Goal: Task Accomplishment & Management: Complete application form

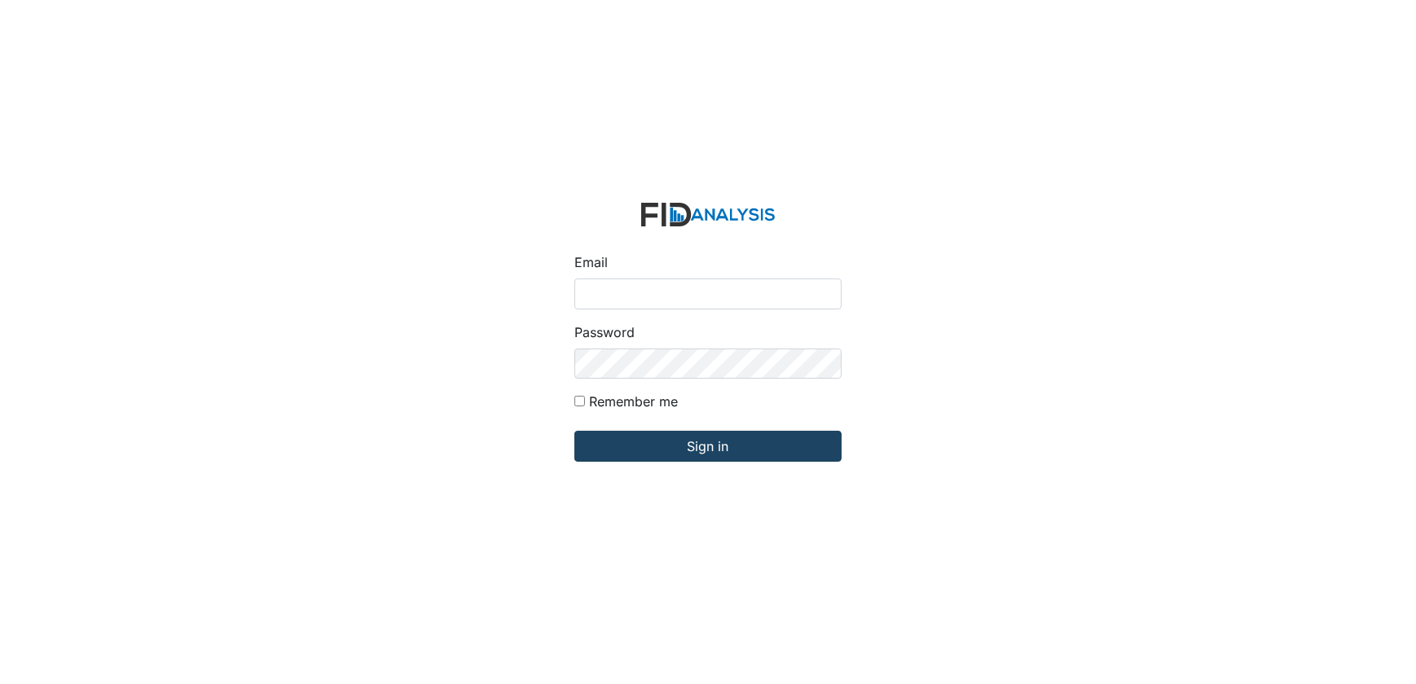
type input "[EMAIL_ADDRESS][DOMAIN_NAME]"
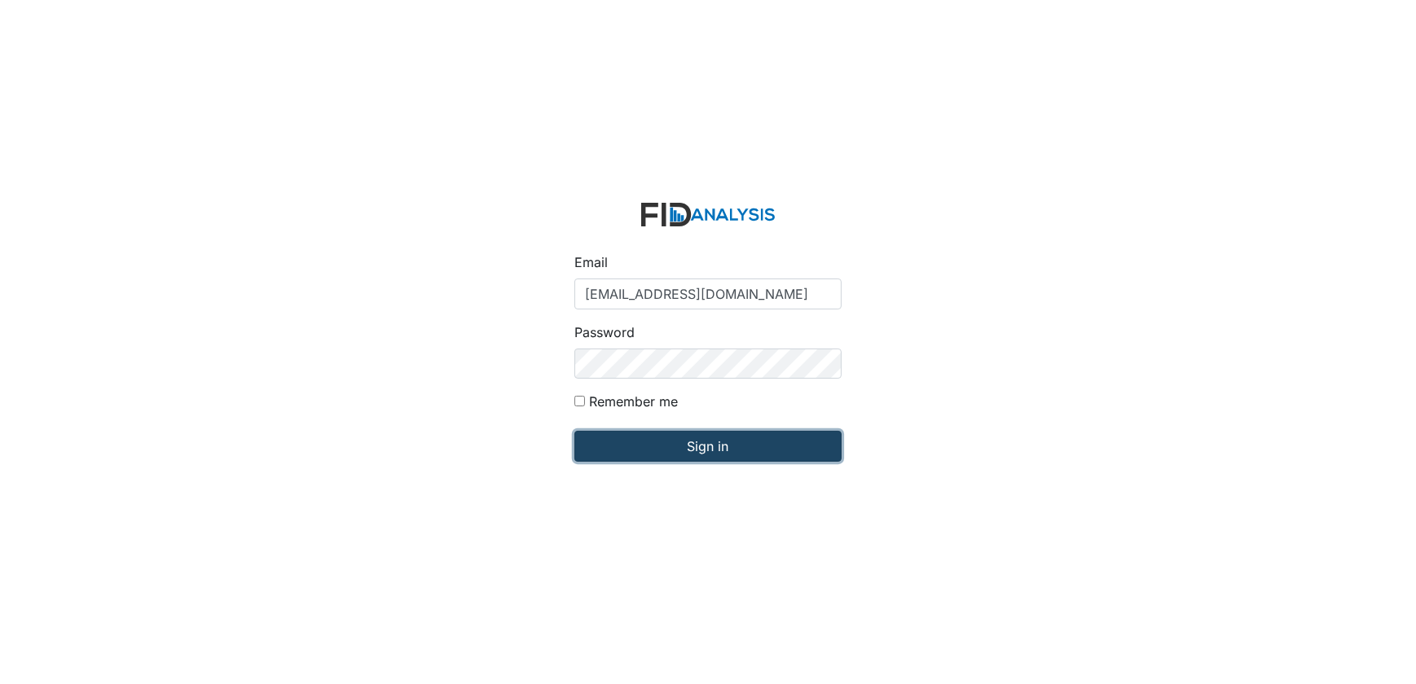
click at [649, 443] on input "Sign in" at bounding box center [707, 446] width 267 height 31
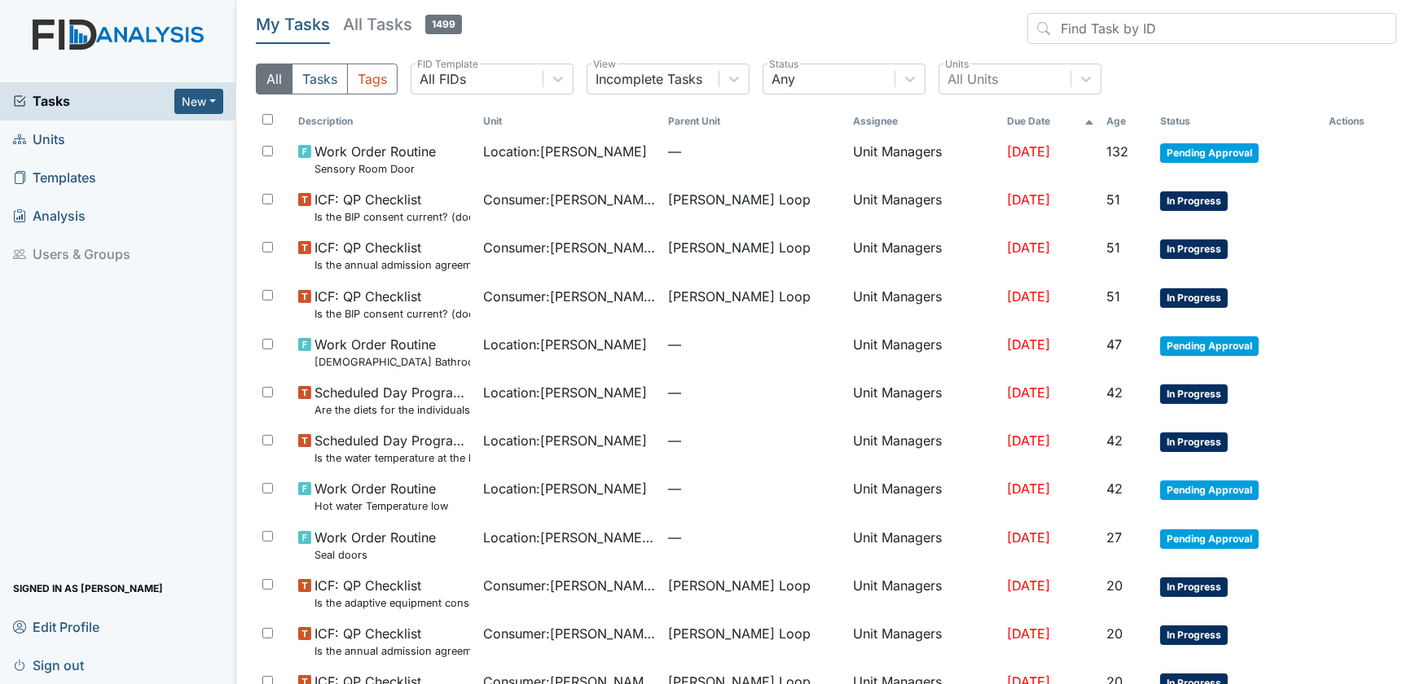
click at [55, 137] on span "Units" at bounding box center [39, 139] width 52 height 25
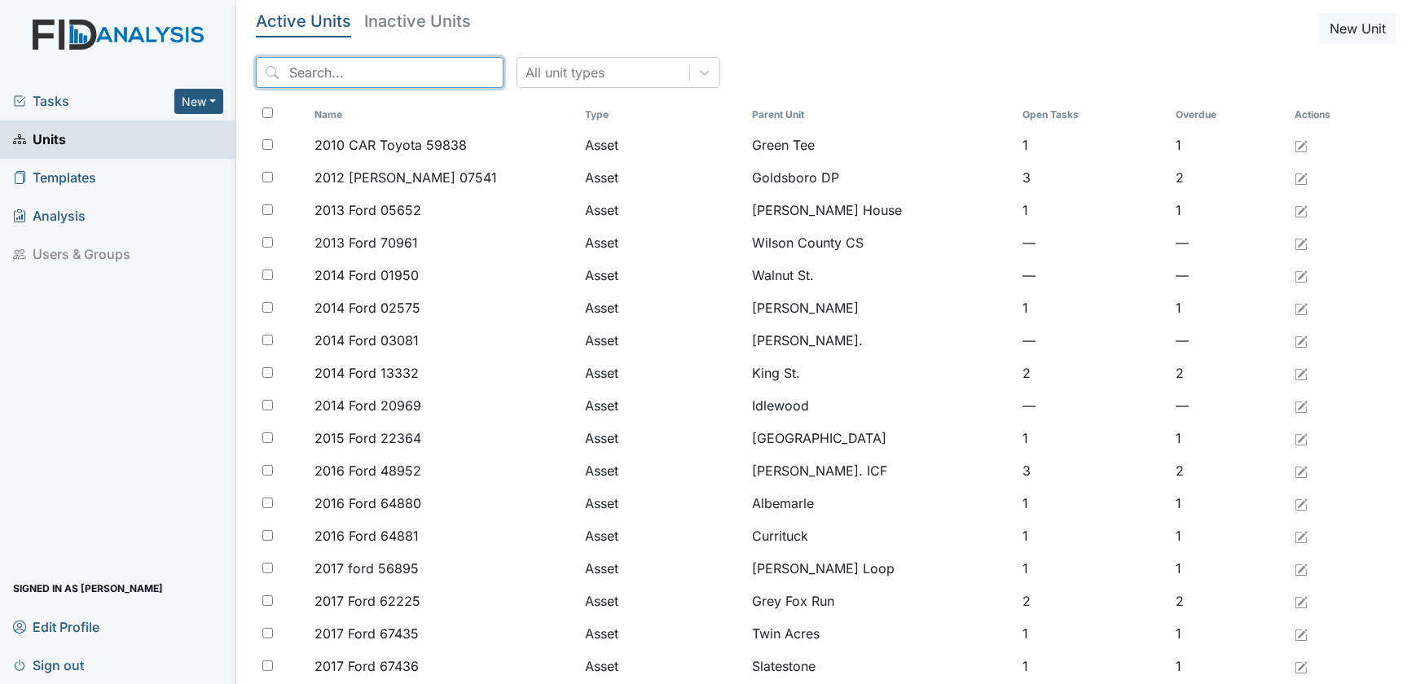
click at [326, 75] on input "search" at bounding box center [380, 72] width 248 height 31
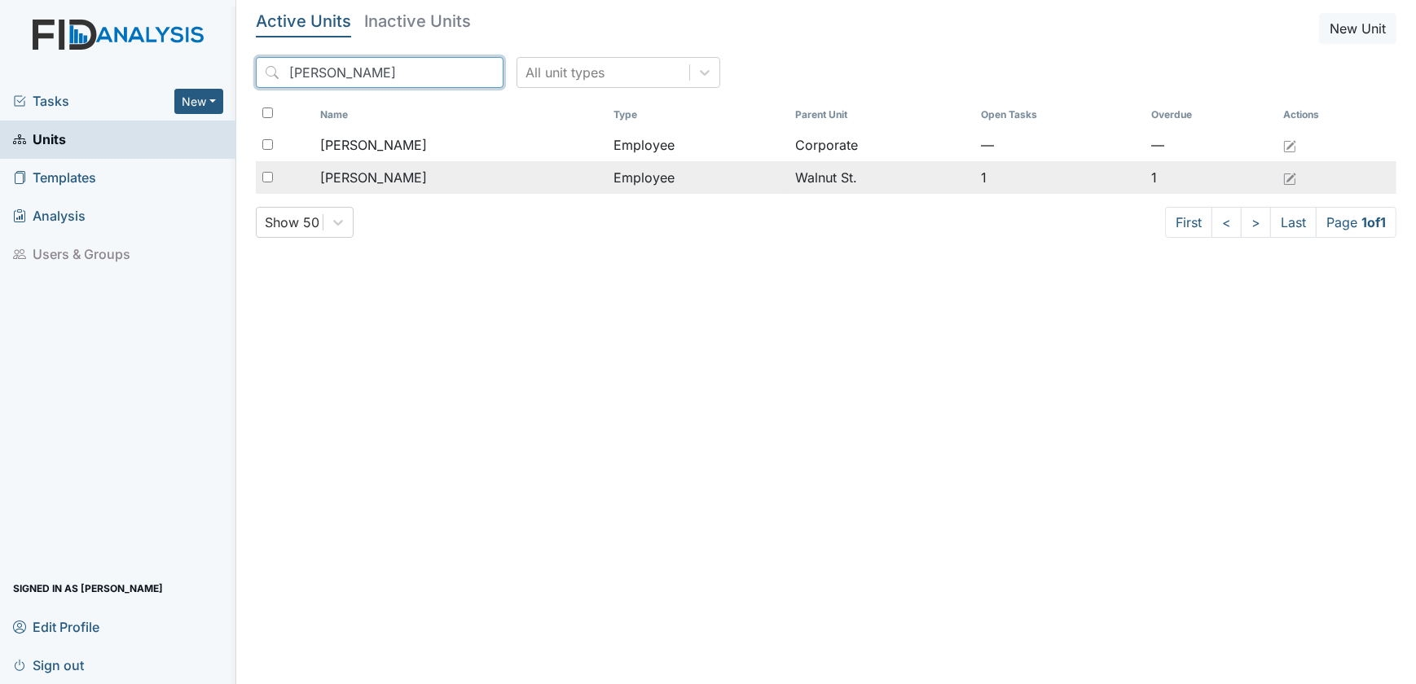
type input "Coppage"
click at [378, 170] on span "Coppage, Marquetta" at bounding box center [373, 178] width 107 height 20
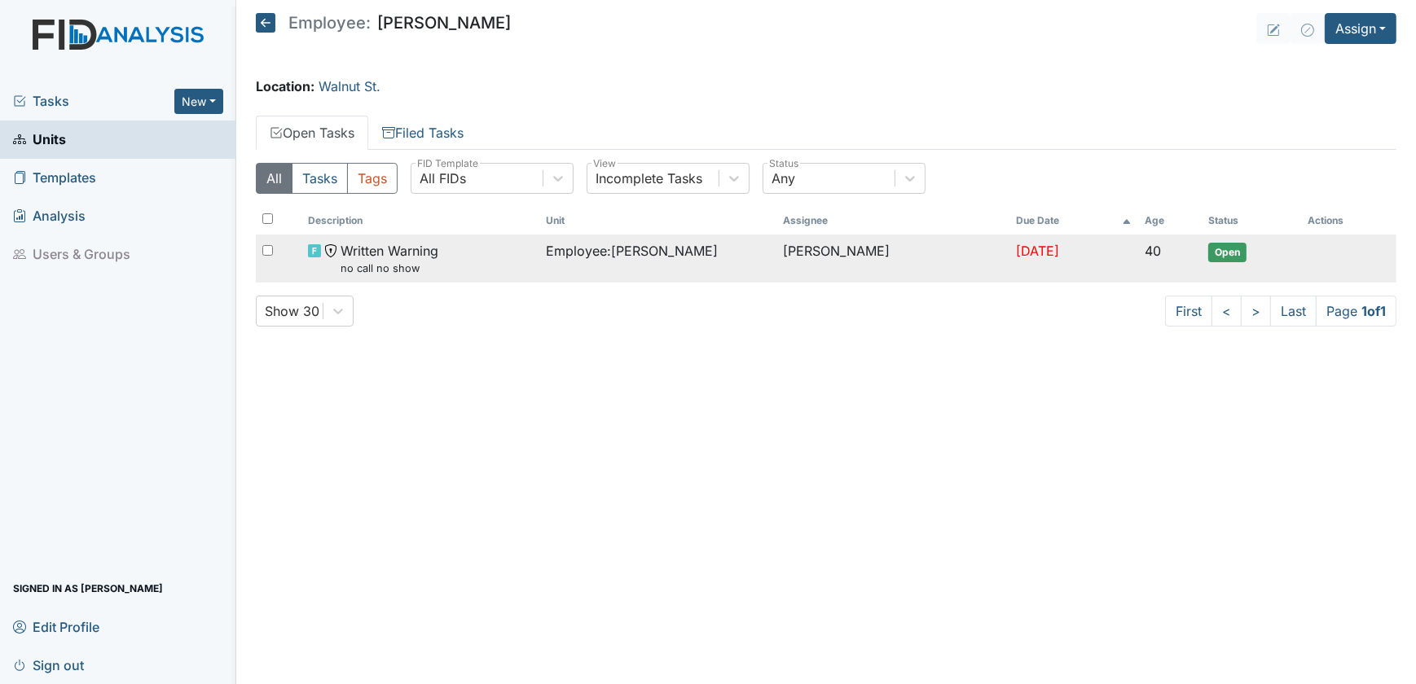
click at [333, 261] on div "Written Warning no call no show" at bounding box center [420, 258] width 225 height 35
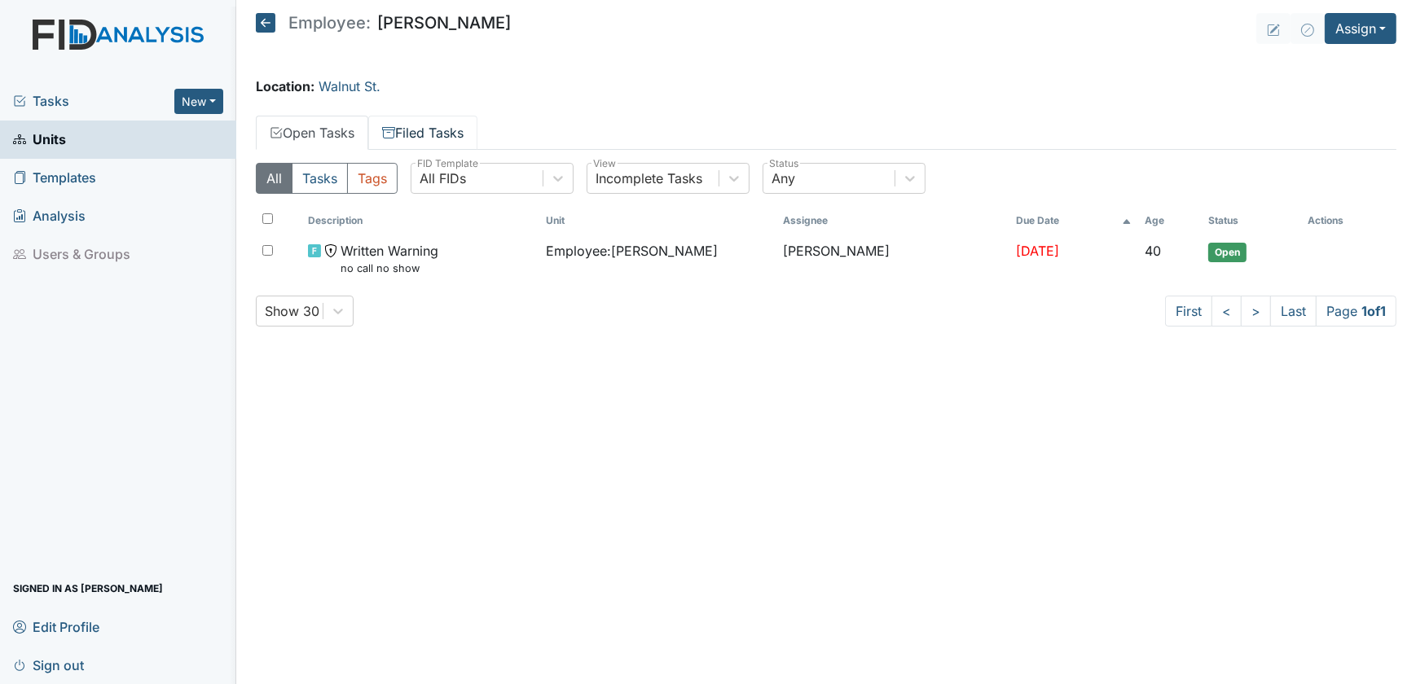
click at [427, 137] on link "Filed Tasks" at bounding box center [422, 133] width 109 height 34
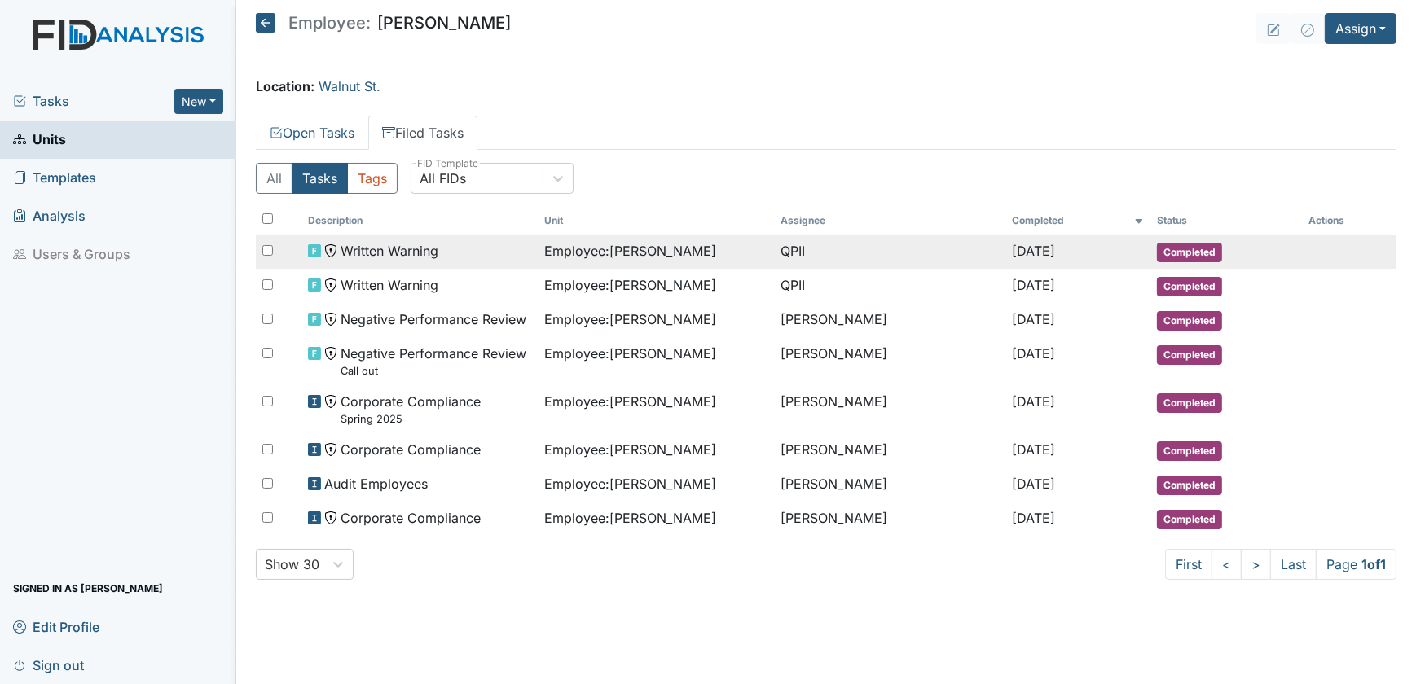
click at [439, 241] on div "Written Warning" at bounding box center [419, 251] width 223 height 20
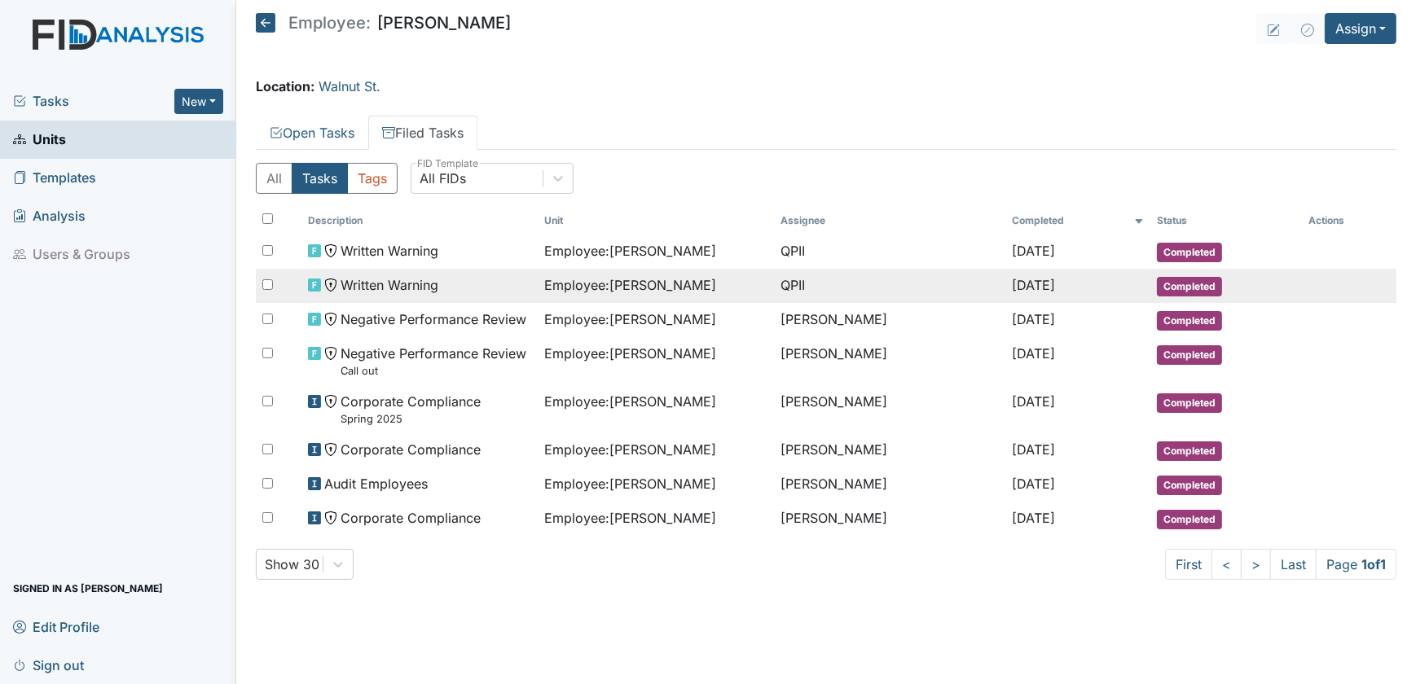
click at [402, 293] on span "Written Warning" at bounding box center [390, 285] width 98 height 20
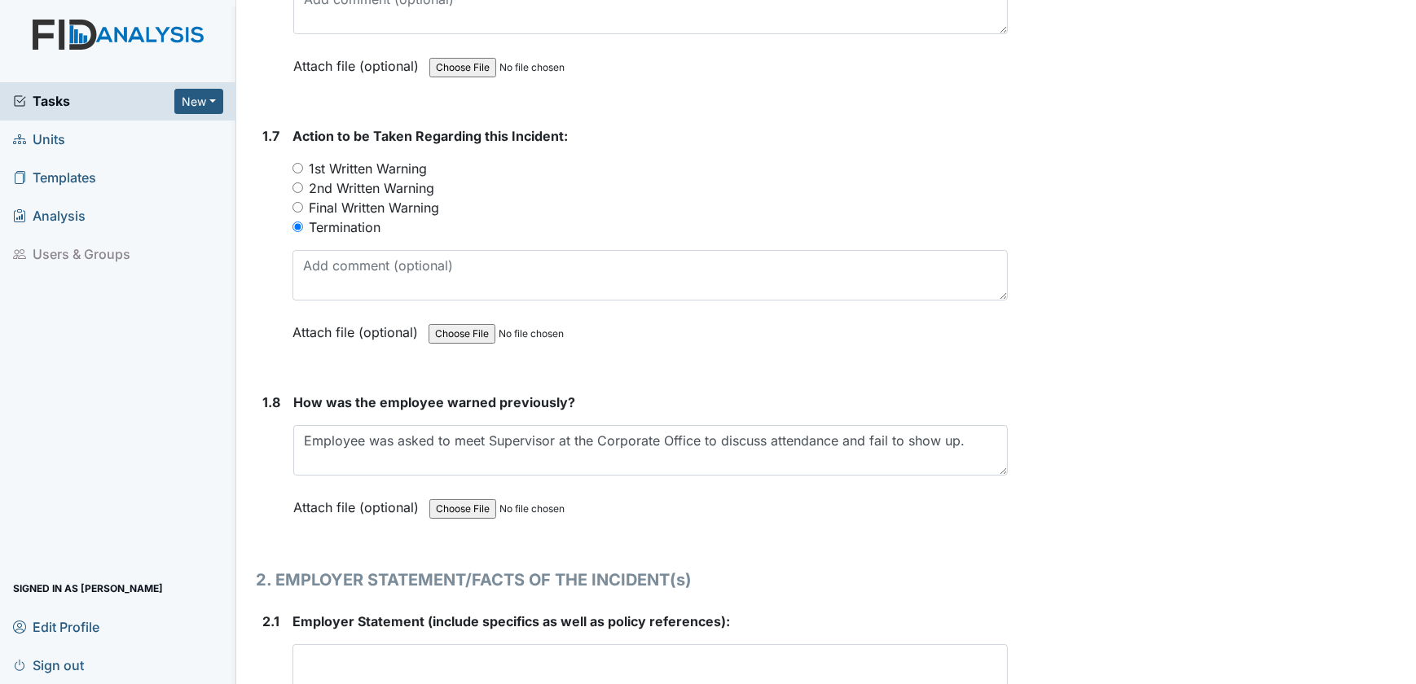
scroll to position [1777, 0]
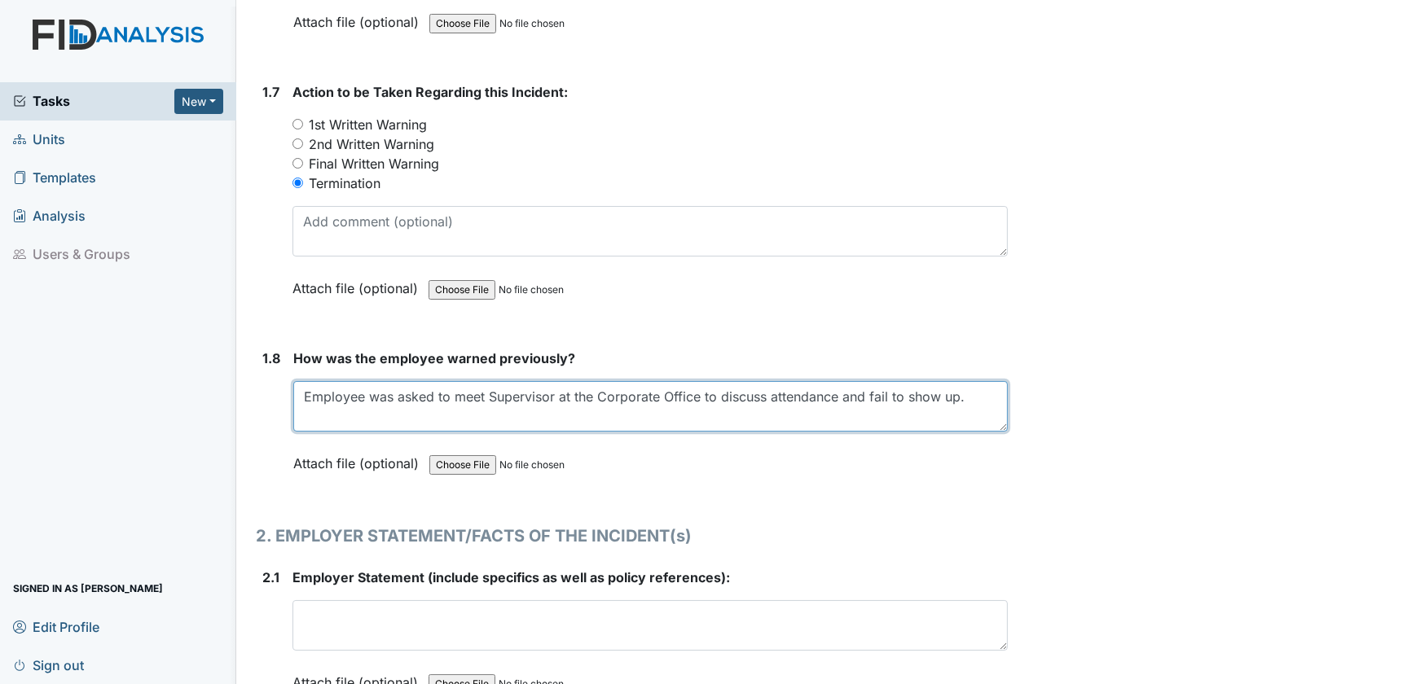
click at [966, 390] on textarea "Employee was asked to meet Supervisor at the Corporate Office to discuss attend…" at bounding box center [650, 406] width 715 height 51
type textarea "Employee was asked to meet Supervisor at the Corporate Office to discuss attend…"
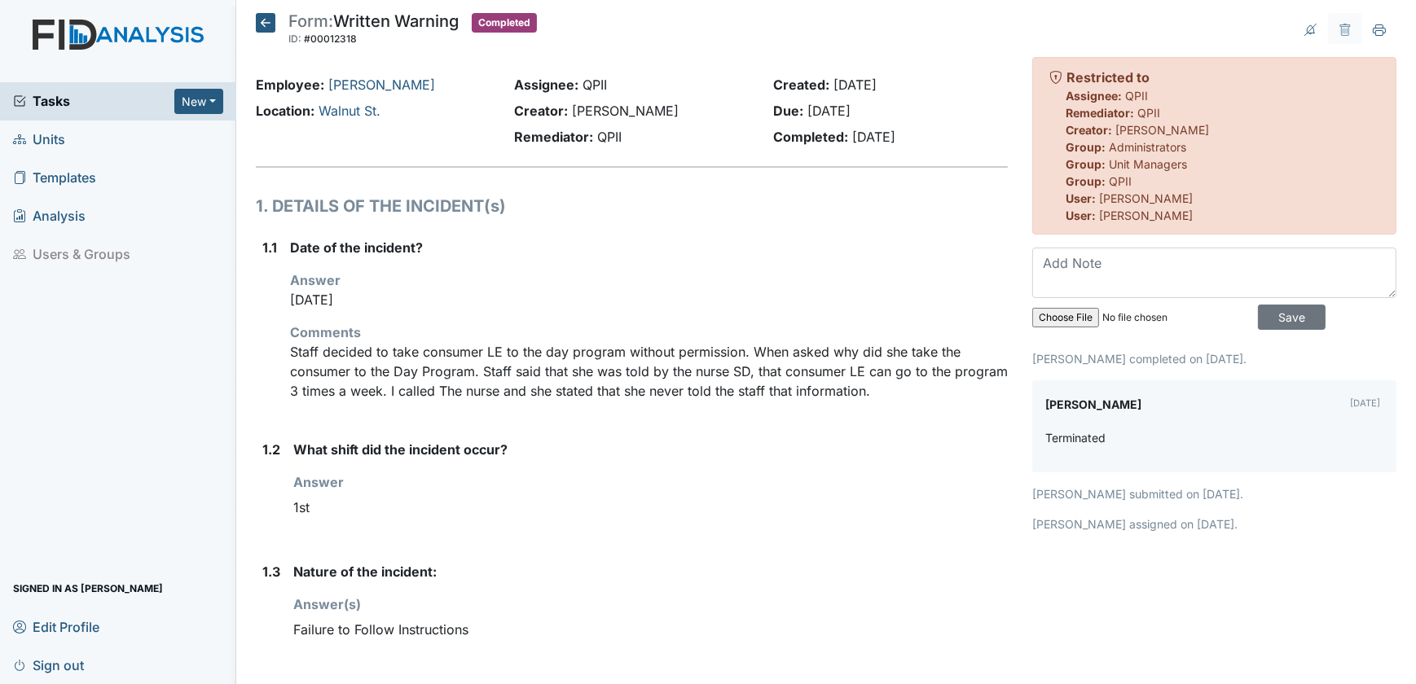
click at [58, 146] on span "Units" at bounding box center [39, 139] width 52 height 25
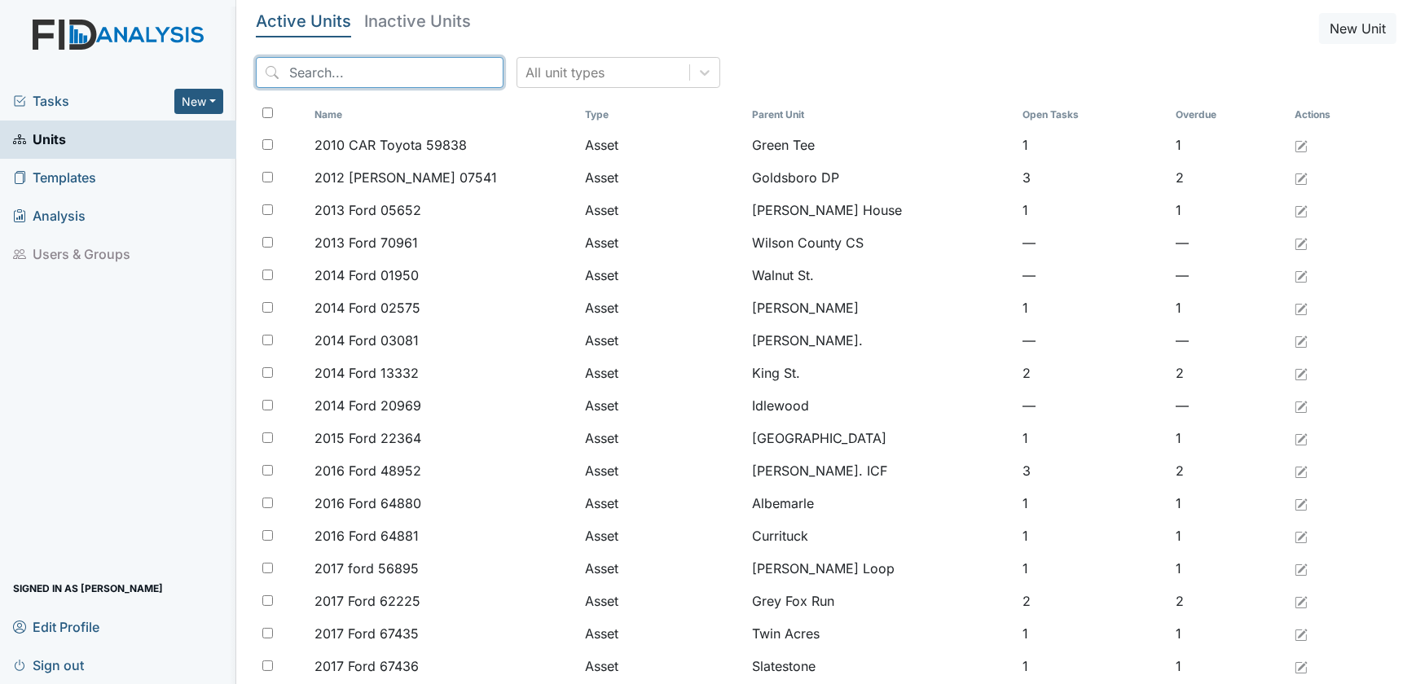
click at [299, 76] on input "search" at bounding box center [380, 72] width 248 height 31
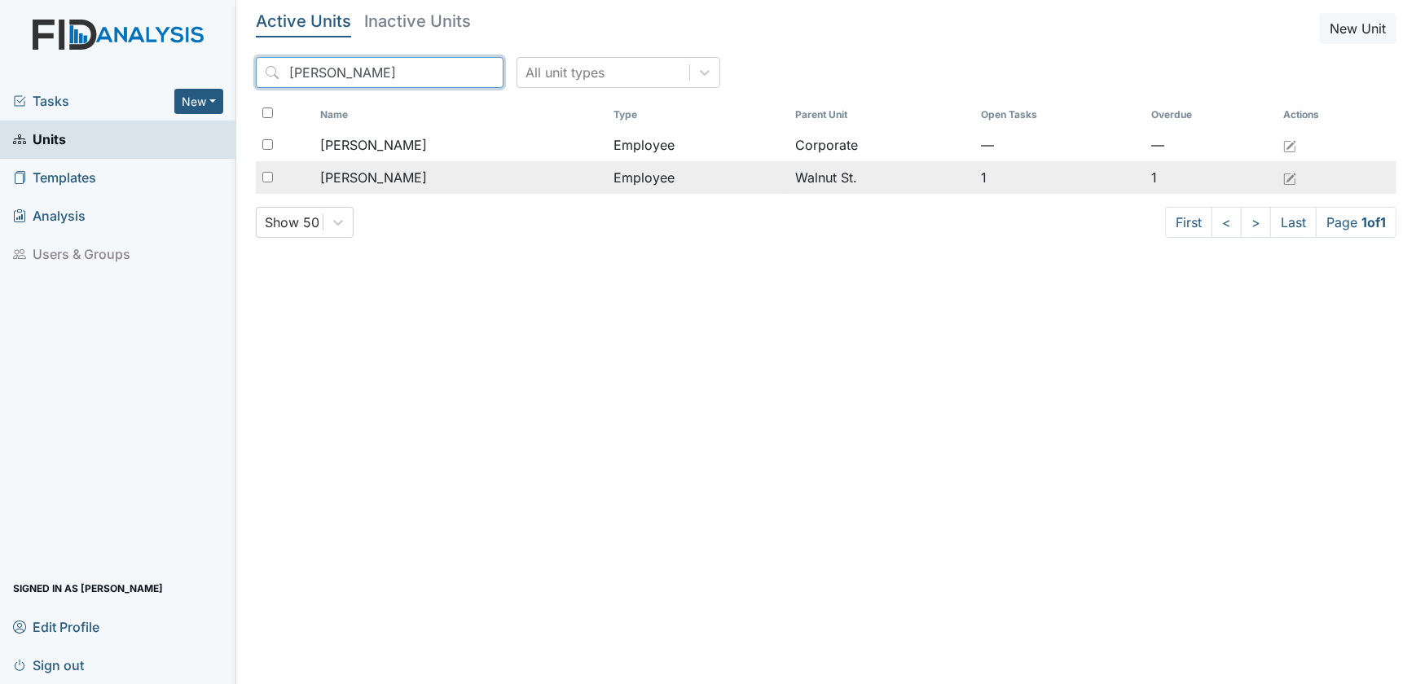
type input "Copp"
click at [384, 172] on span "[PERSON_NAME]" at bounding box center [373, 178] width 107 height 20
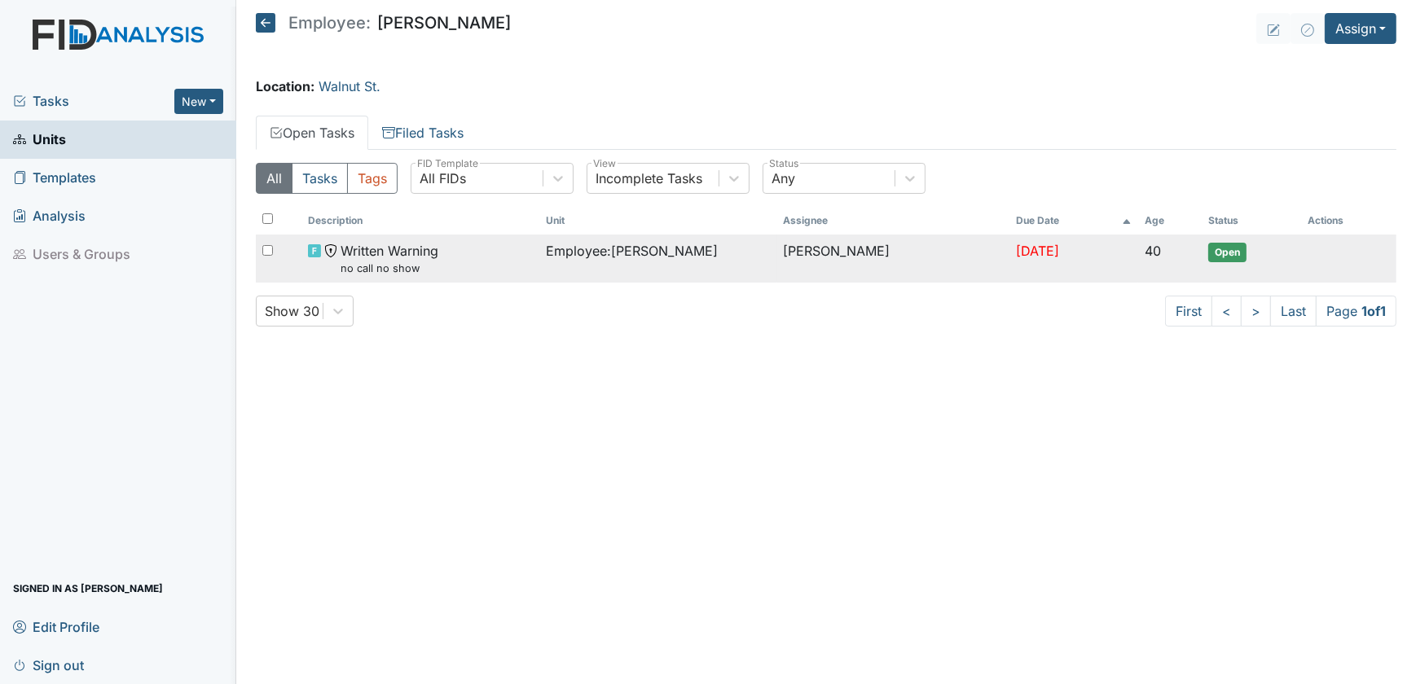
click at [401, 261] on small "no call no show" at bounding box center [390, 268] width 98 height 15
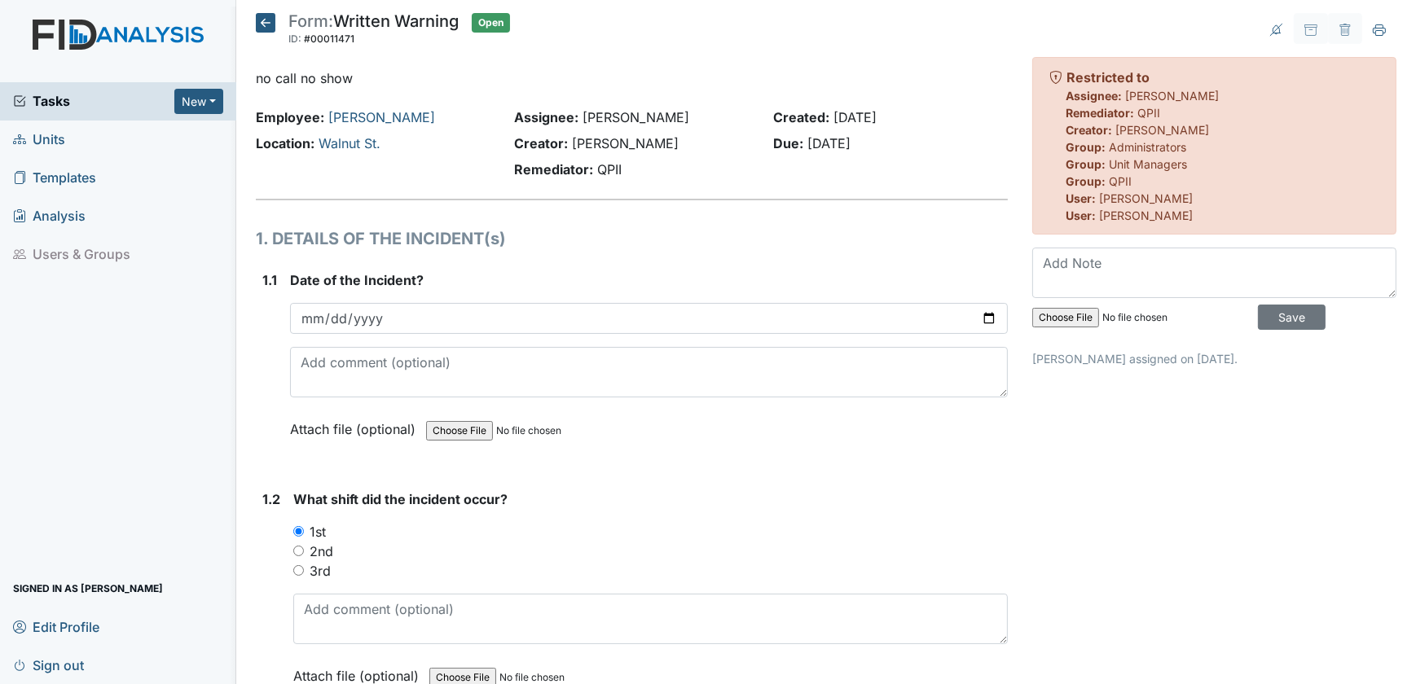
click at [226, 108] on div "Tasks New Form Inspection Document Bundle" at bounding box center [118, 101] width 236 height 38
click at [209, 102] on button "New" at bounding box center [198, 101] width 49 height 25
click at [142, 134] on link "Form" at bounding box center [156, 136] width 129 height 26
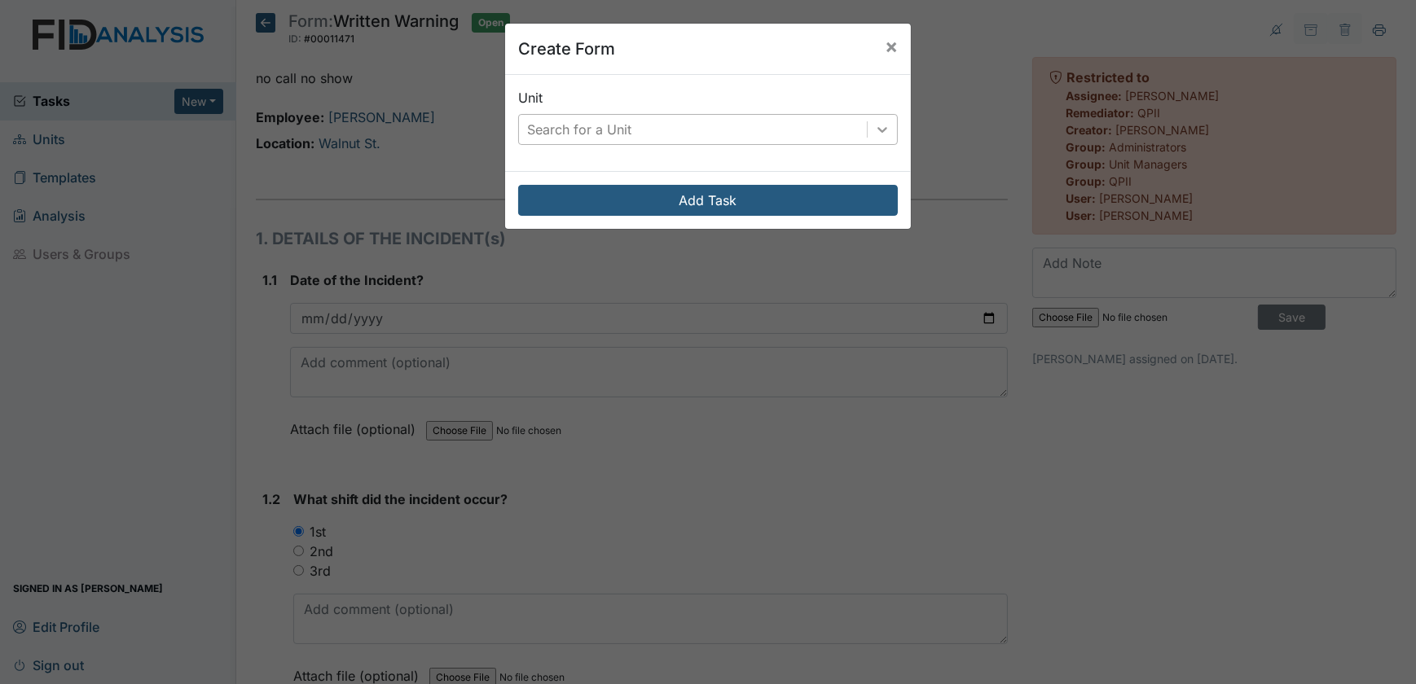
click at [887, 134] on div at bounding box center [882, 129] width 29 height 29
drag, startPoint x: 264, startPoint y: 205, endPoint x: 247, endPoint y: 208, distance: 17.3
click at [264, 207] on div "Create Form × Unit Search for a Unit Add Task" at bounding box center [708, 342] width 1416 height 684
click at [885, 45] on span "×" at bounding box center [891, 46] width 13 height 24
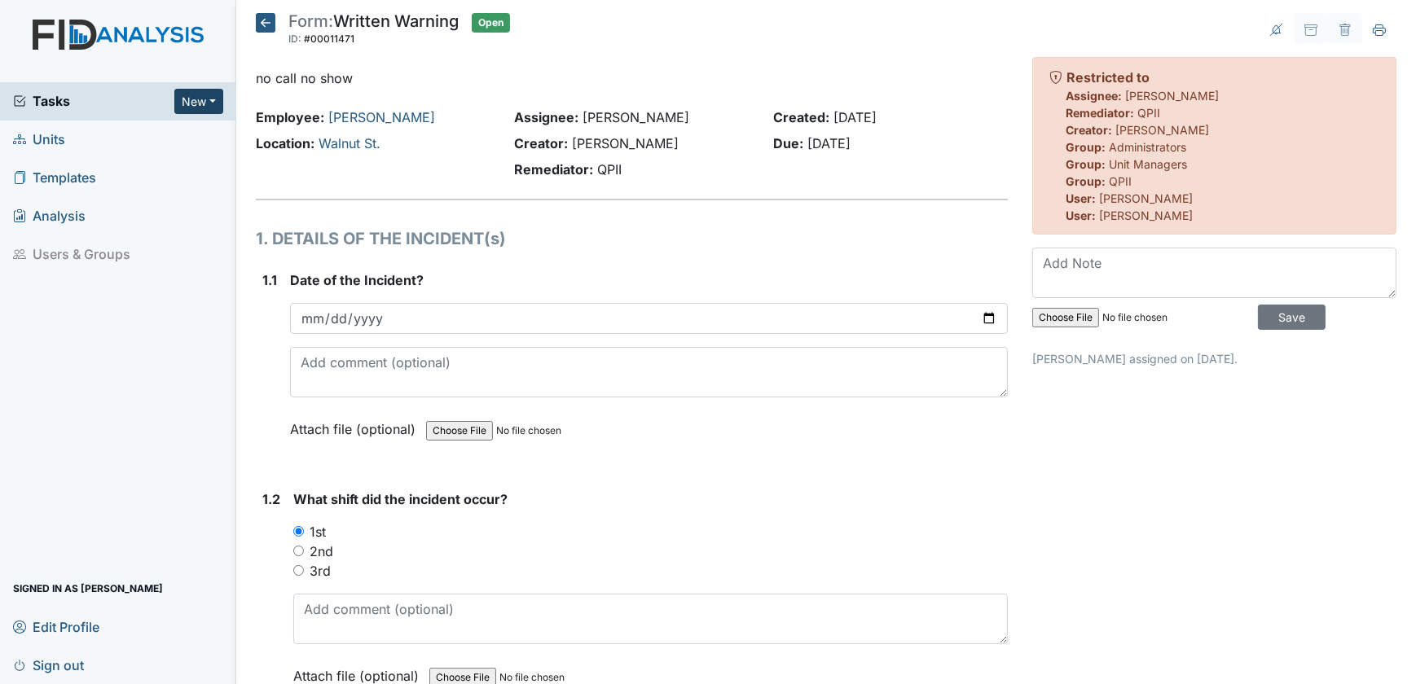
click at [189, 100] on button "New" at bounding box center [198, 101] width 49 height 25
click at [165, 180] on link "Document" at bounding box center [156, 188] width 129 height 26
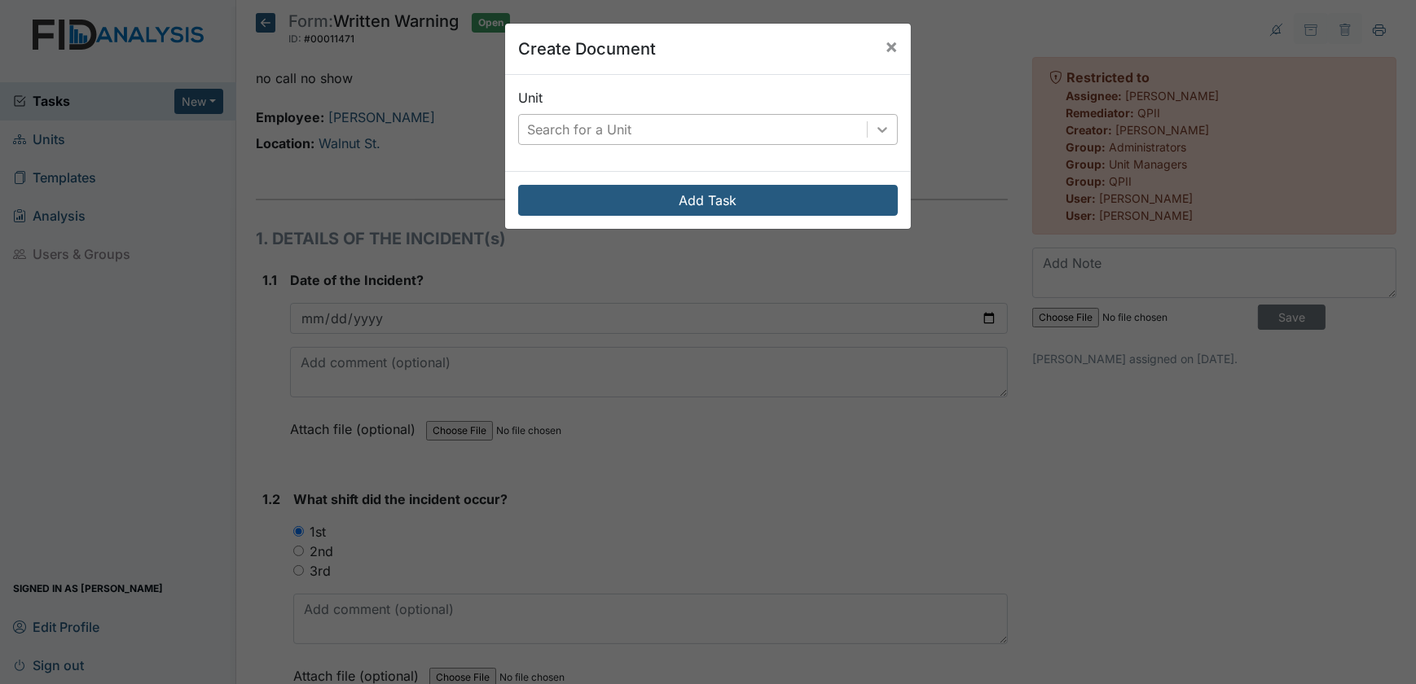
click at [887, 130] on div at bounding box center [882, 129] width 29 height 29
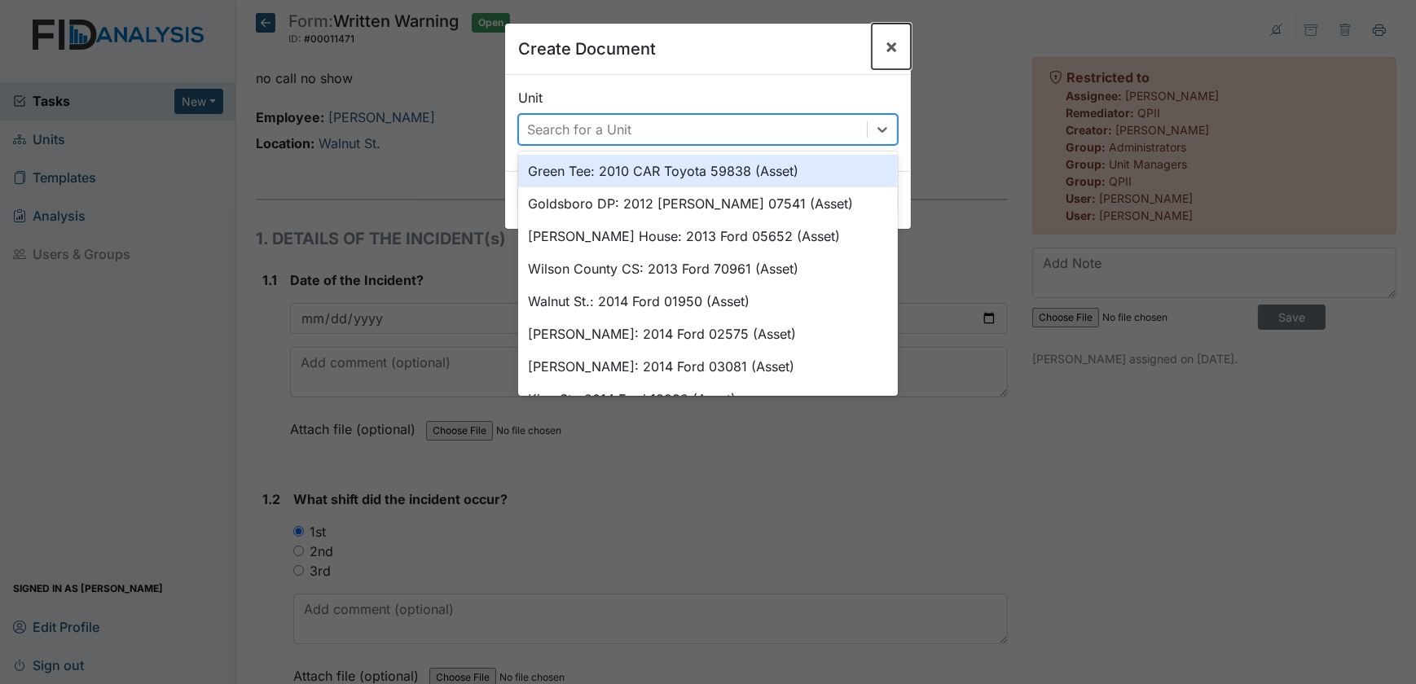
click at [890, 49] on span "×" at bounding box center [891, 46] width 13 height 24
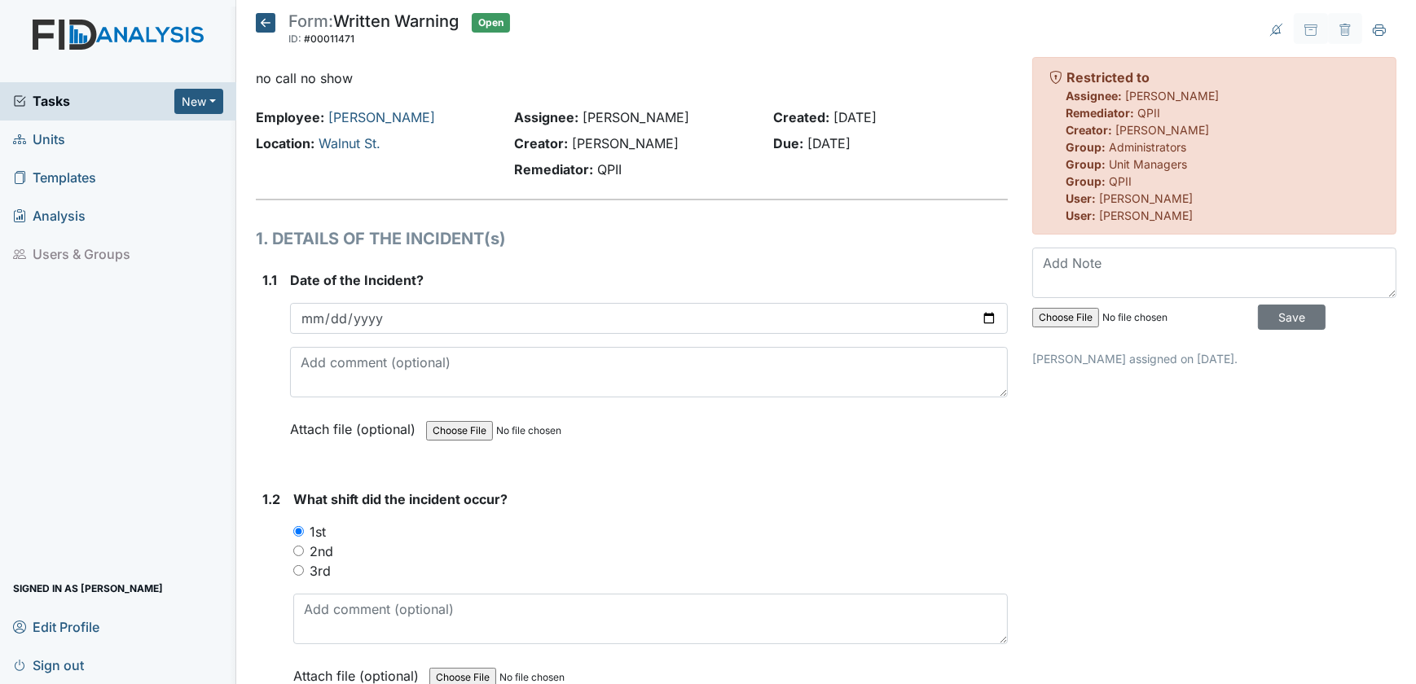
click at [54, 143] on span "Units" at bounding box center [39, 139] width 52 height 25
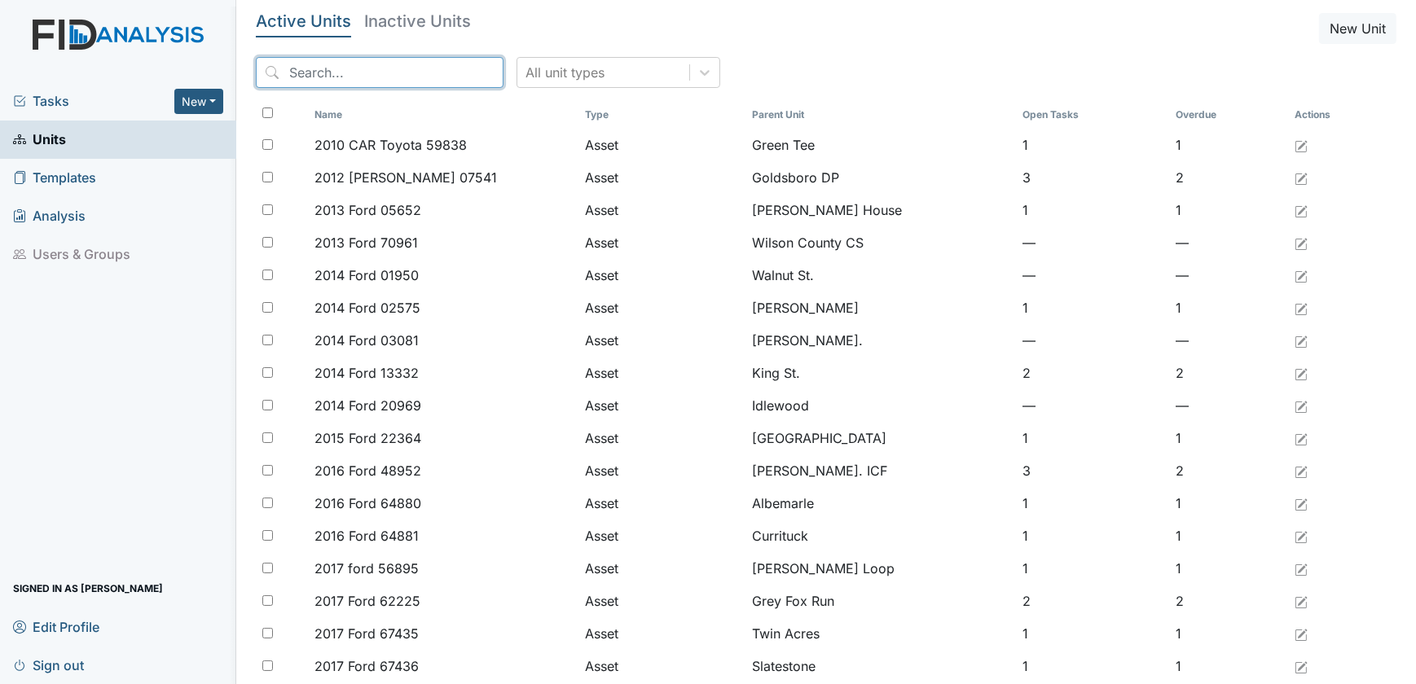
click at [390, 82] on input "search" at bounding box center [380, 72] width 248 height 31
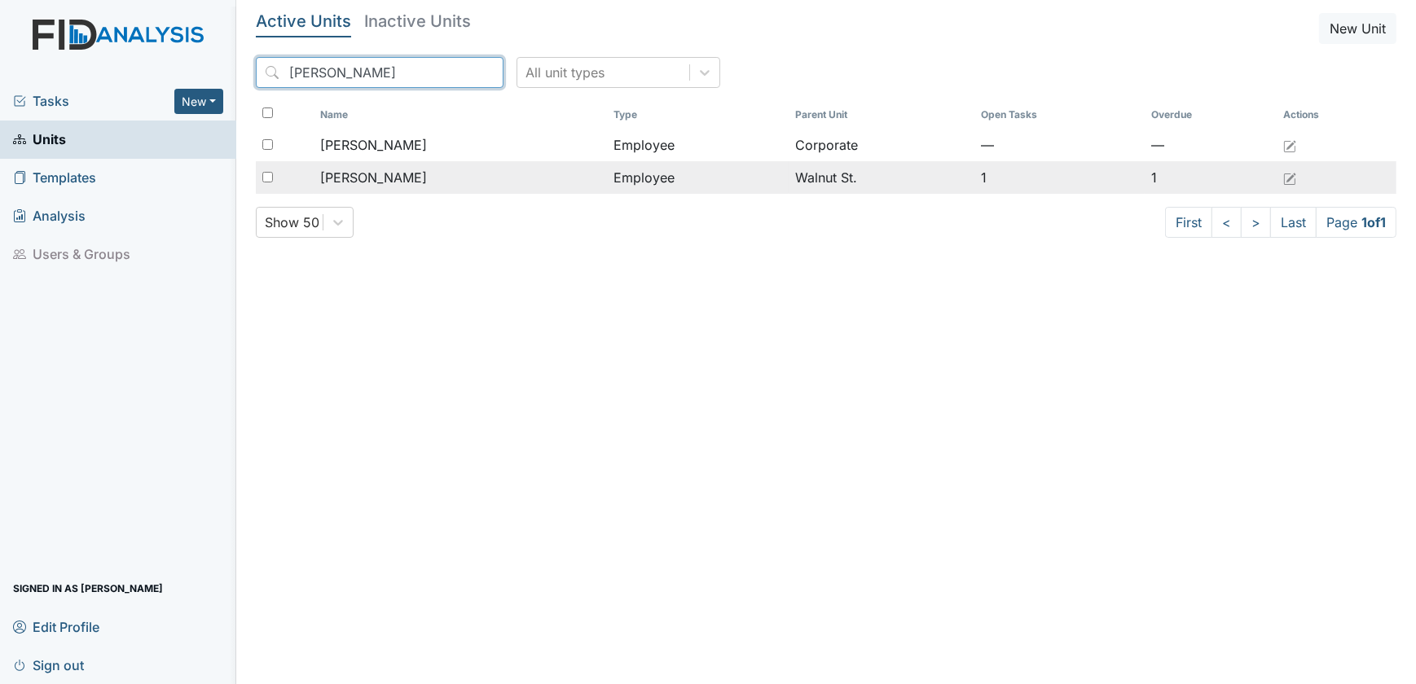
type input "Coppage"
click at [355, 186] on span "[PERSON_NAME]" at bounding box center [373, 178] width 107 height 20
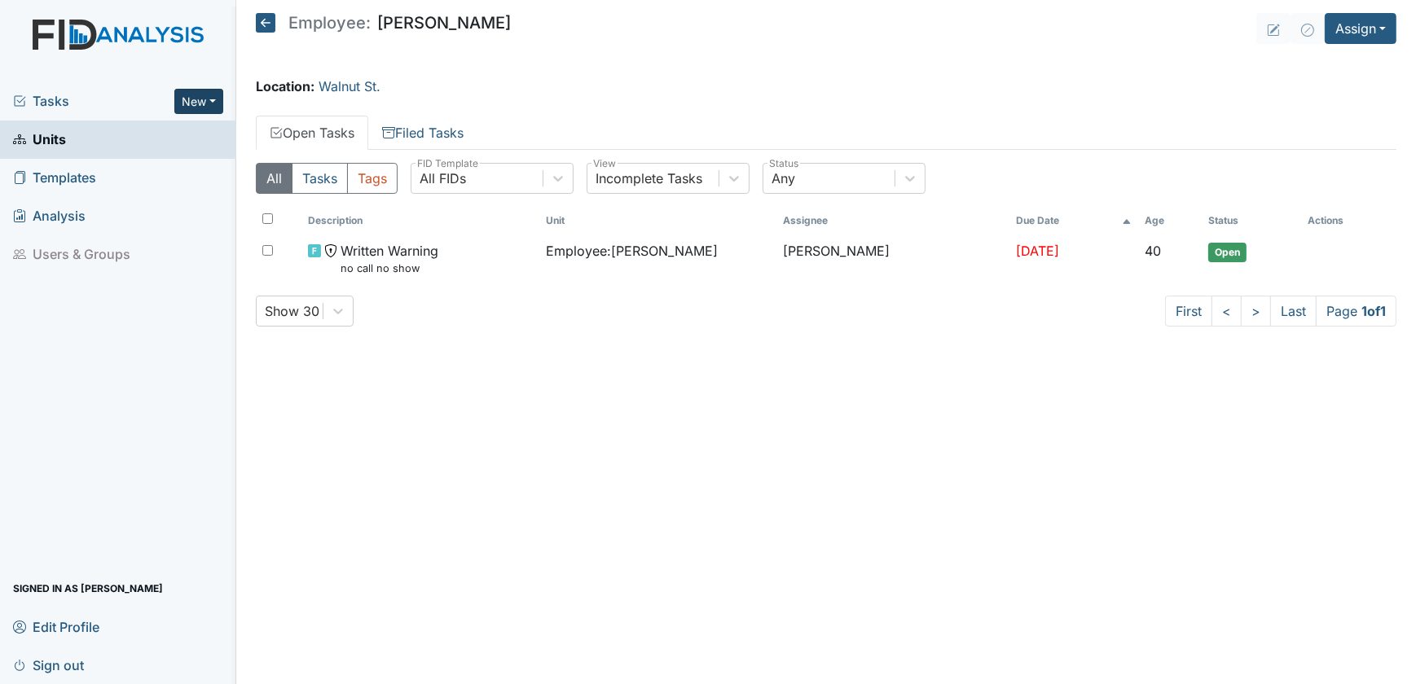
click at [216, 104] on button "New" at bounding box center [198, 101] width 49 height 25
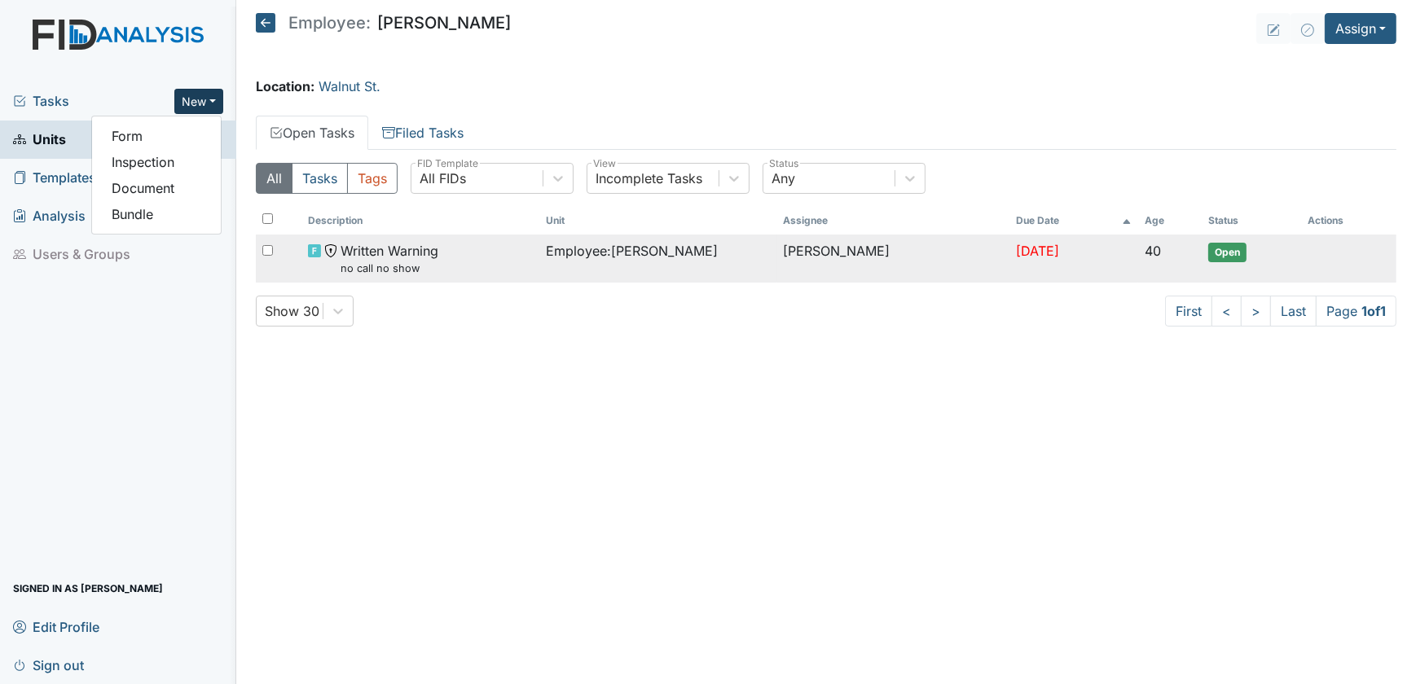
click at [1222, 253] on span "Open" at bounding box center [1227, 253] width 38 height 20
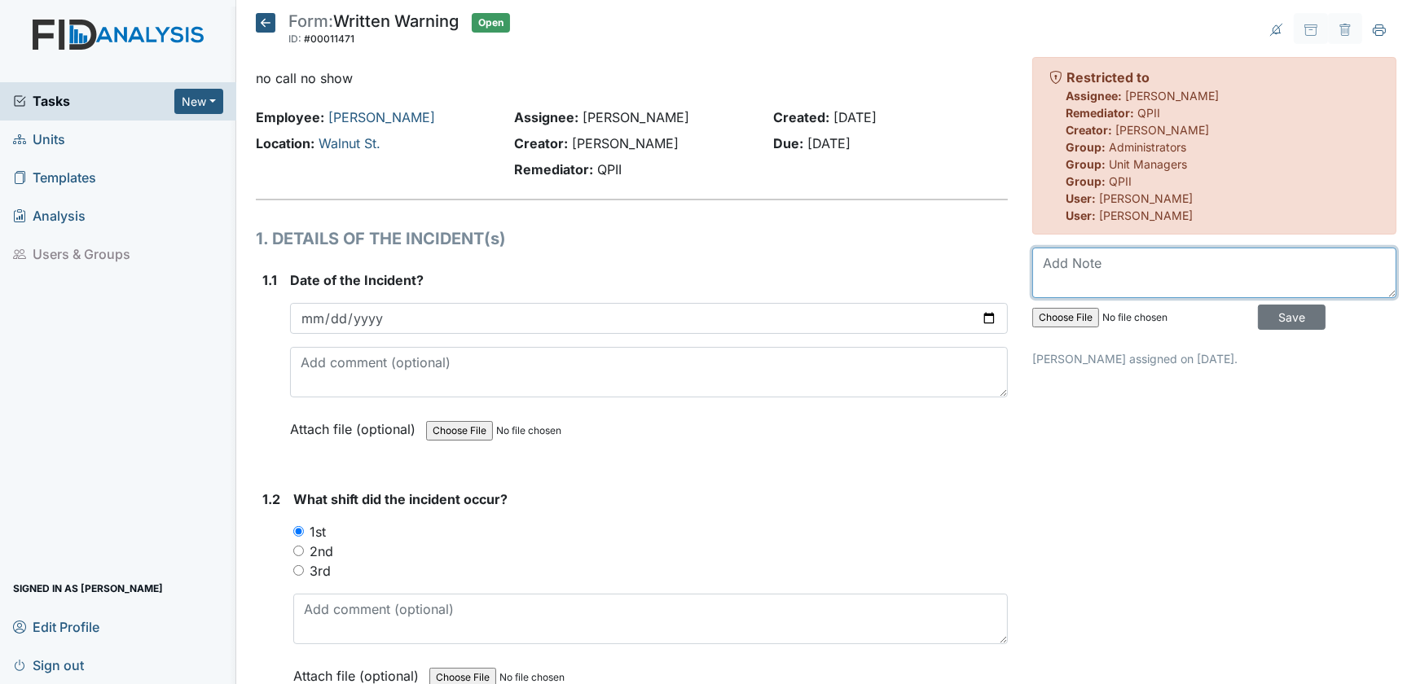
click at [1048, 262] on textarea at bounding box center [1214, 273] width 364 height 51
click at [1181, 257] on textarea "Refused to come in" at bounding box center [1214, 273] width 364 height 51
type textarea "Refused to come in to sign"
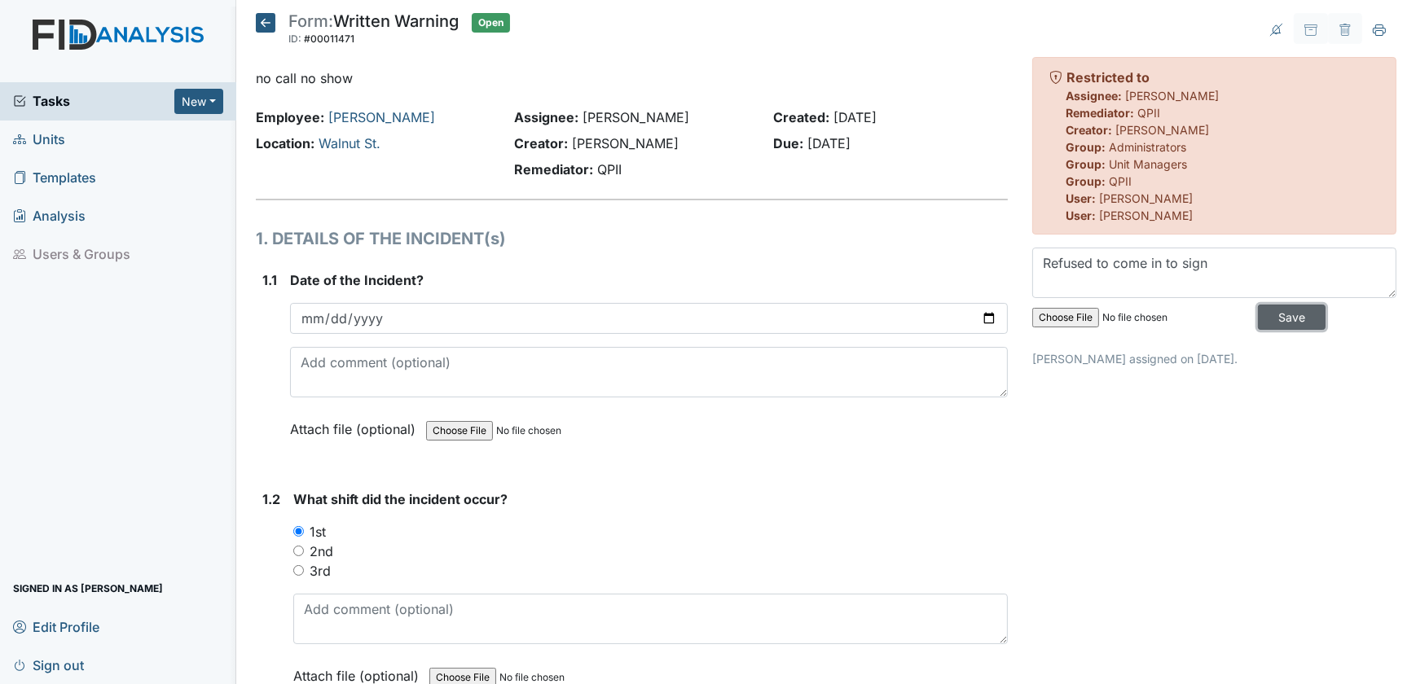
click at [1277, 321] on input "Save" at bounding box center [1292, 317] width 68 height 25
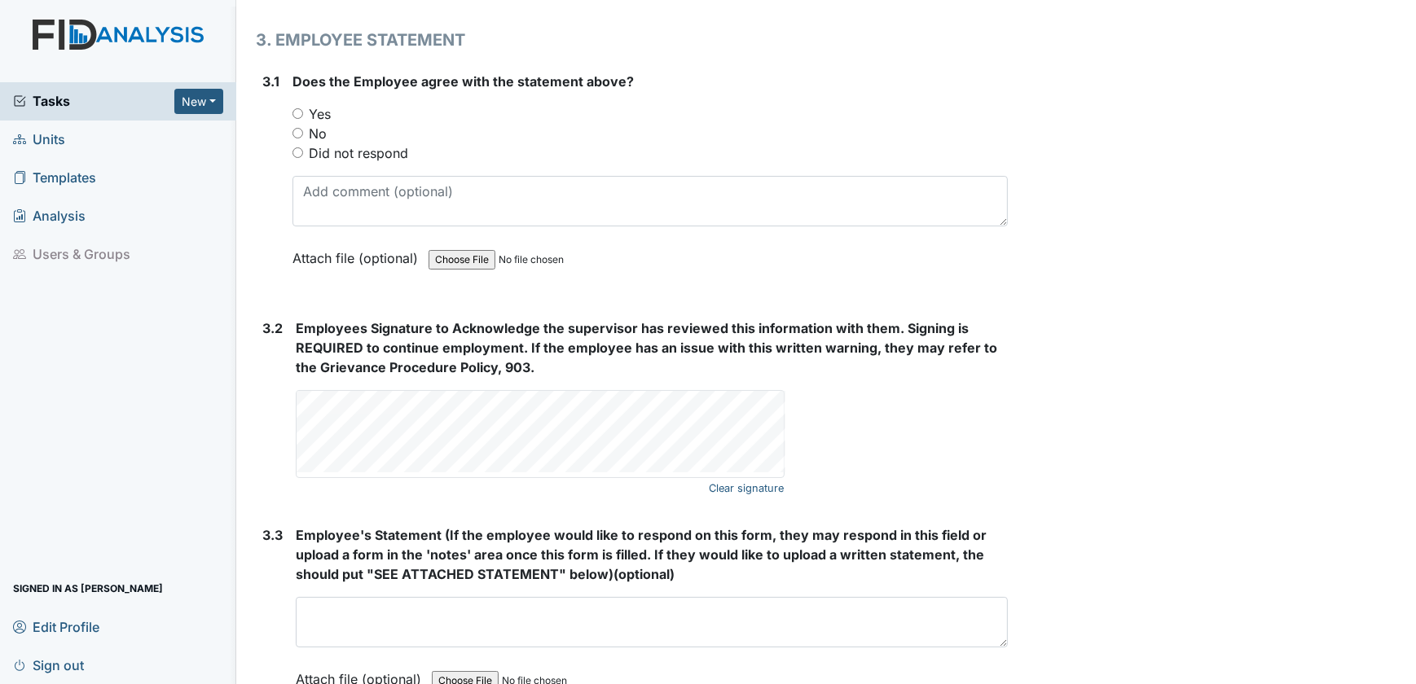
scroll to position [2752, 0]
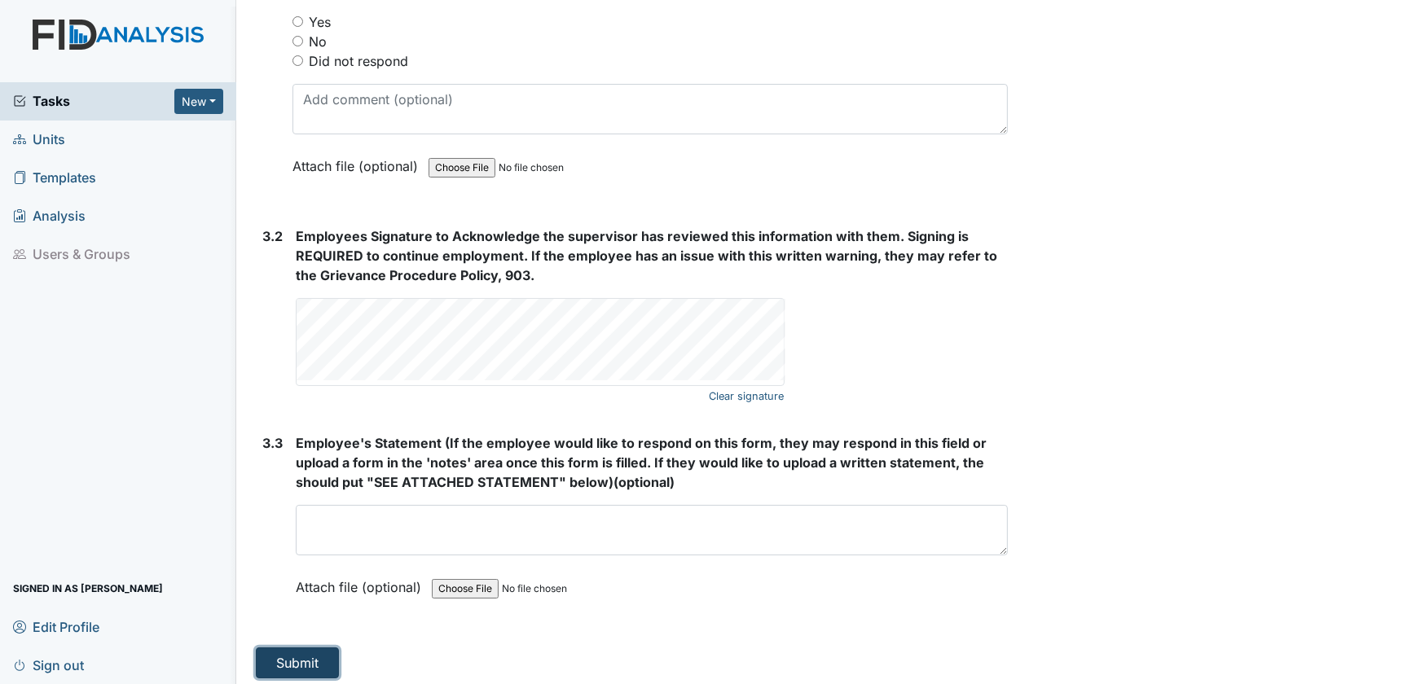
click at [306, 659] on button "Submit" at bounding box center [297, 663] width 83 height 31
click at [302, 649] on button "Submit" at bounding box center [297, 664] width 83 height 31
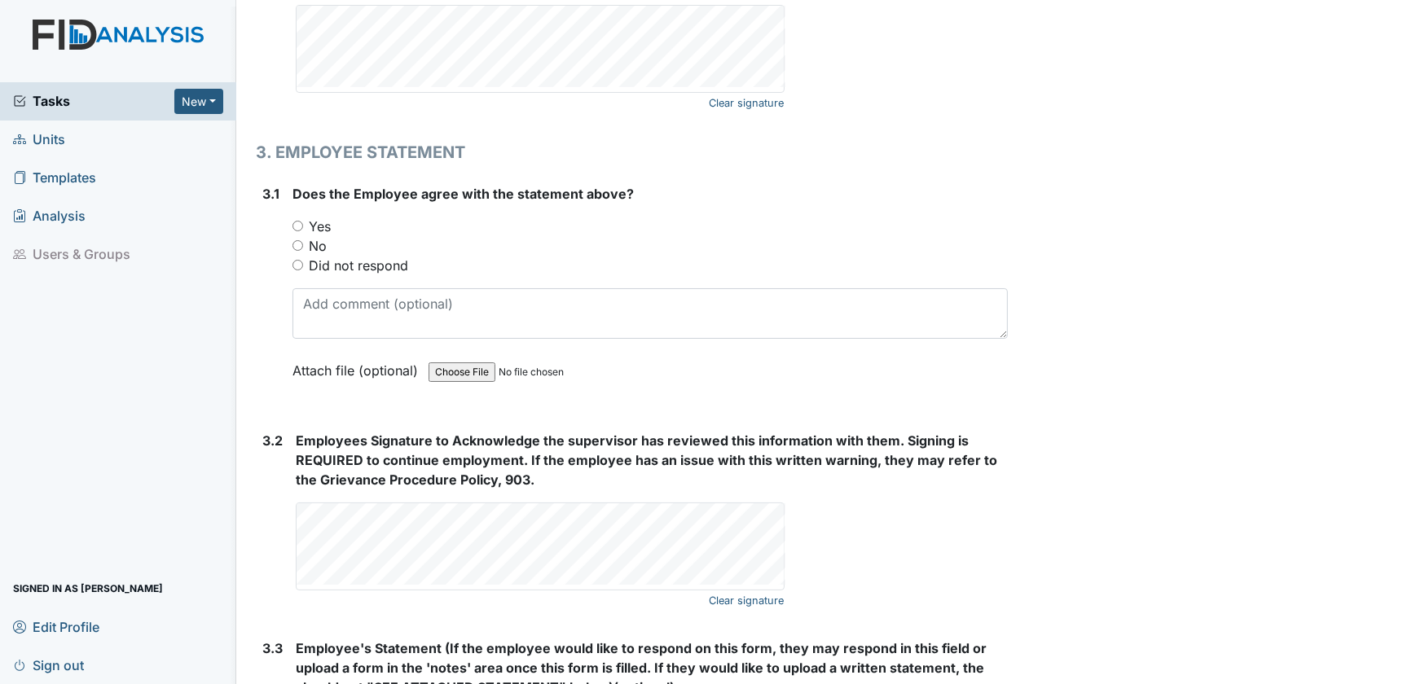
scroll to position [2548, 0]
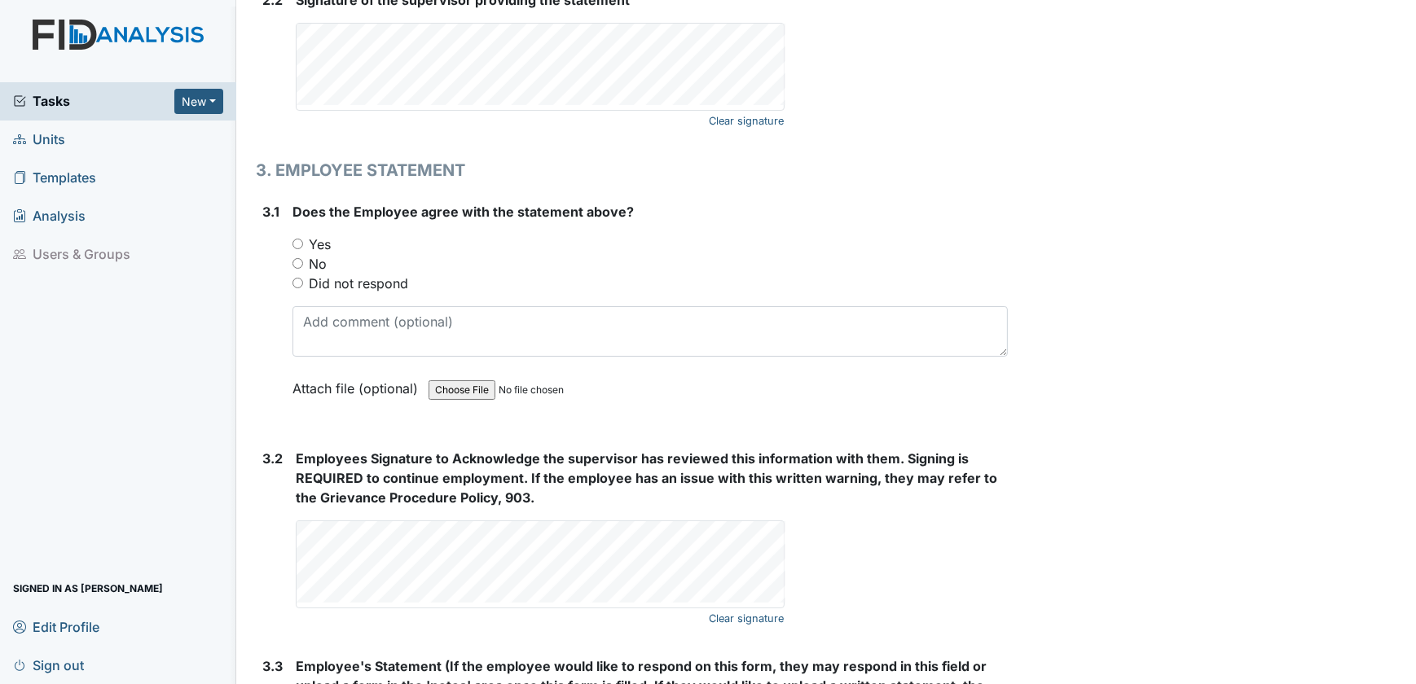
click at [300, 278] on input "Did not respond" at bounding box center [297, 283] width 11 height 11
radio input "true"
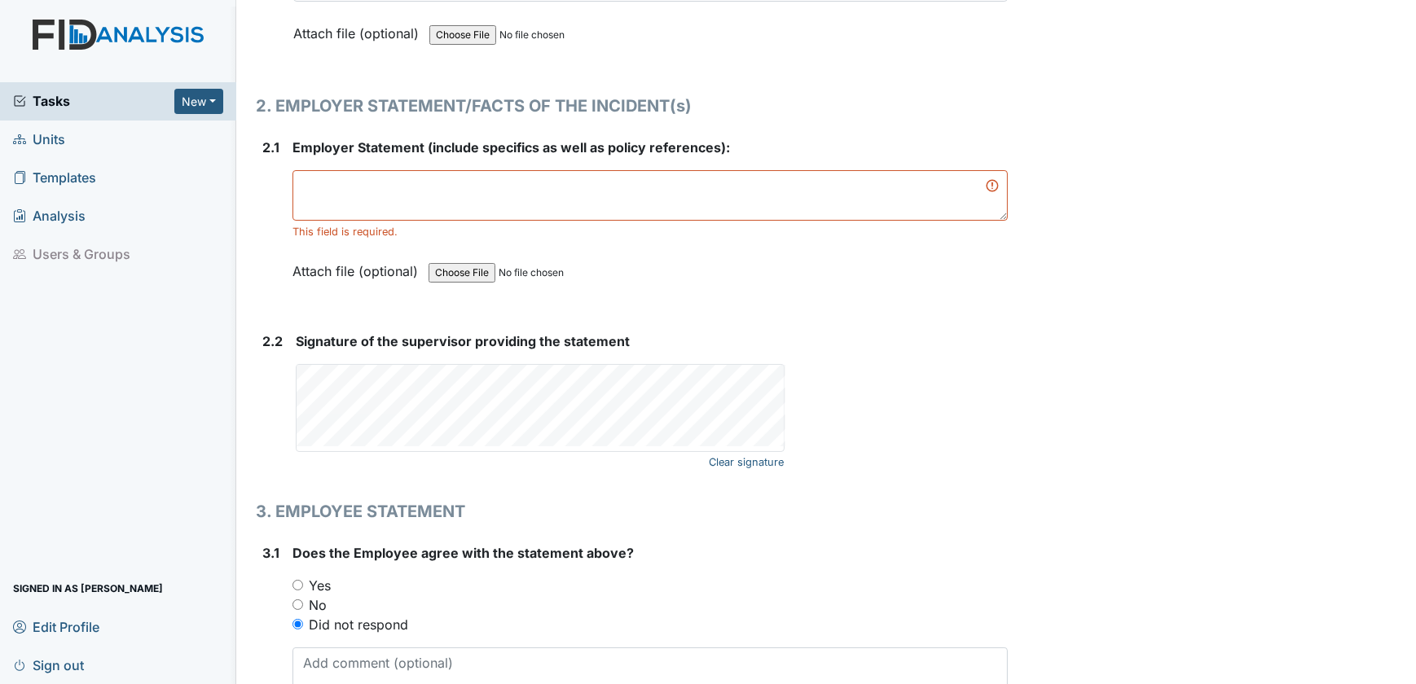
scroll to position [2178, 0]
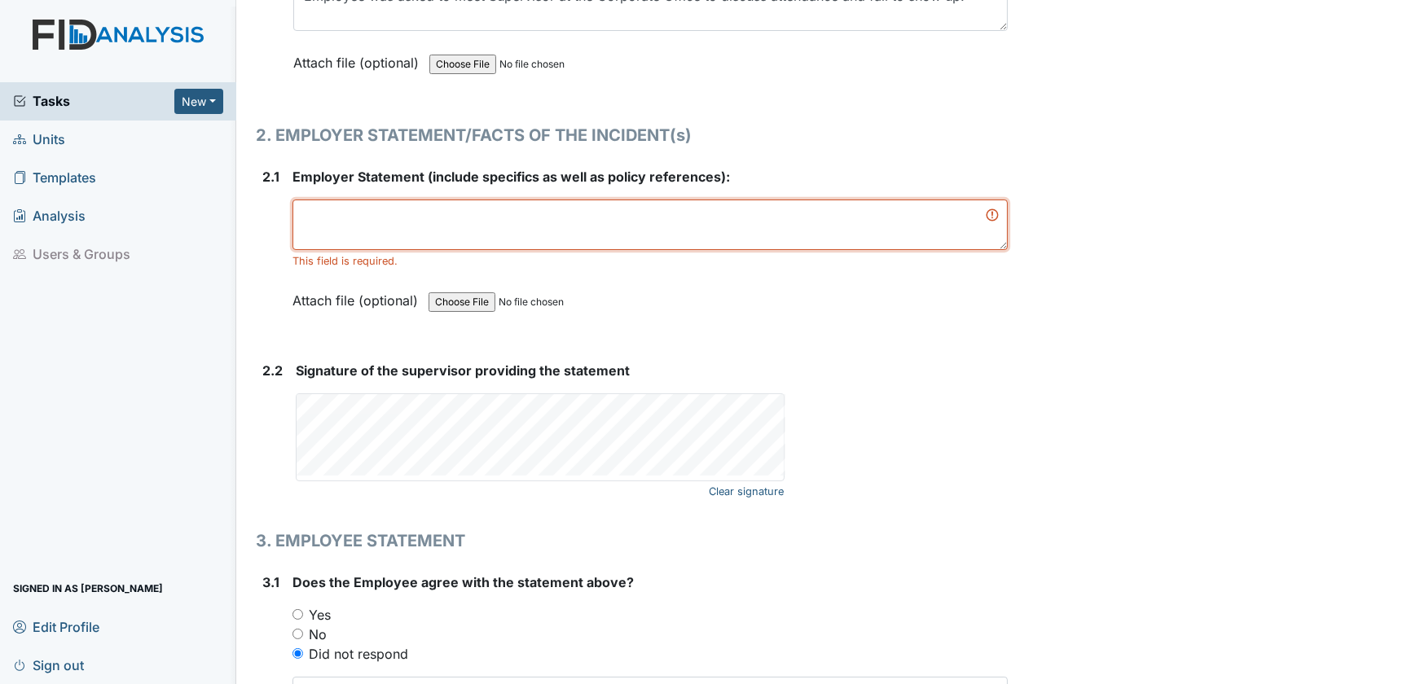
click at [389, 212] on textarea at bounding box center [650, 225] width 716 height 51
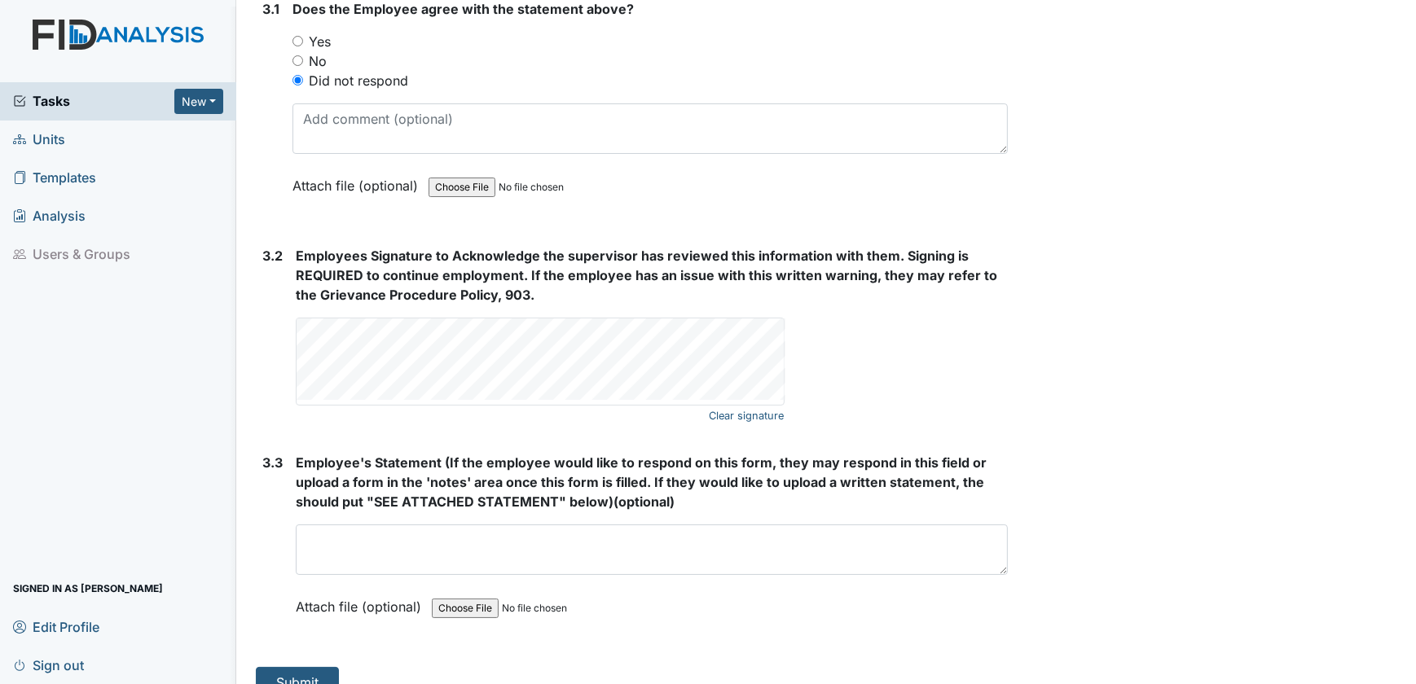
scroll to position [2752, 0]
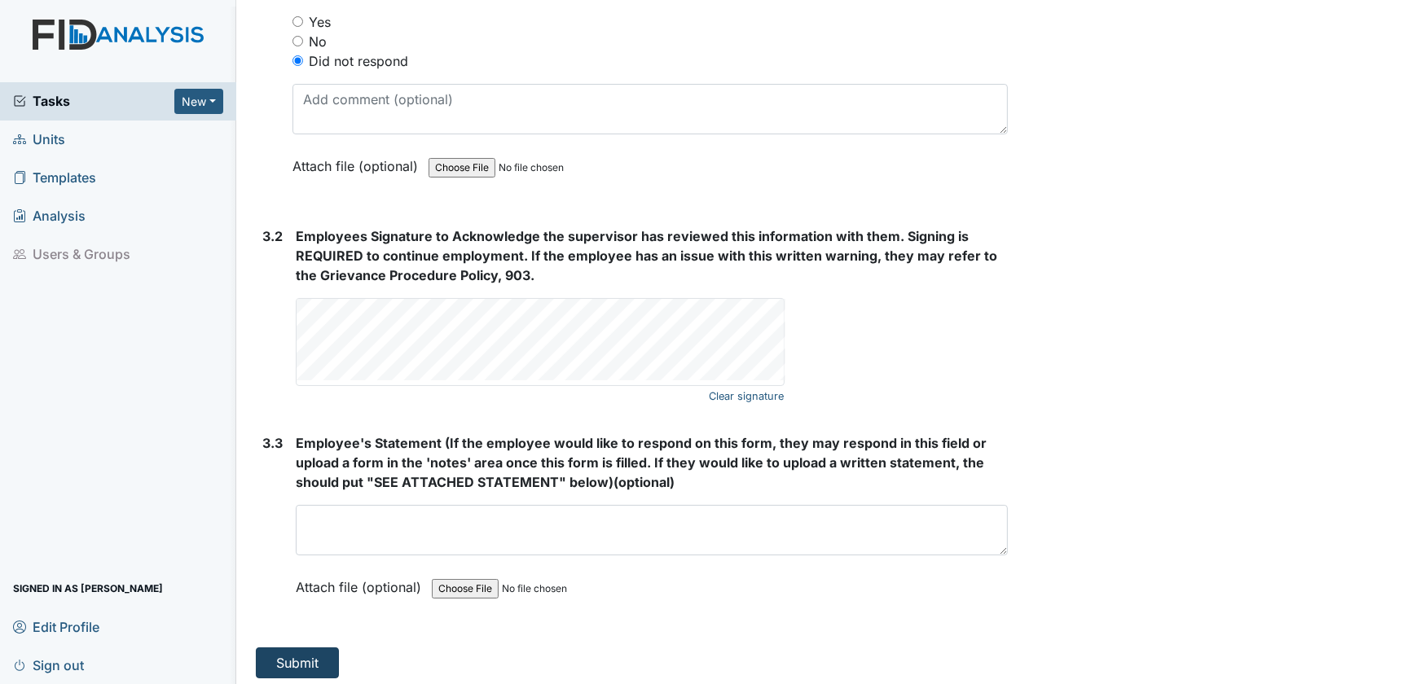
type textarea "Did not show to receive termination as well as on July7 and July 12."
click at [318, 655] on button "Submit" at bounding box center [297, 663] width 83 height 31
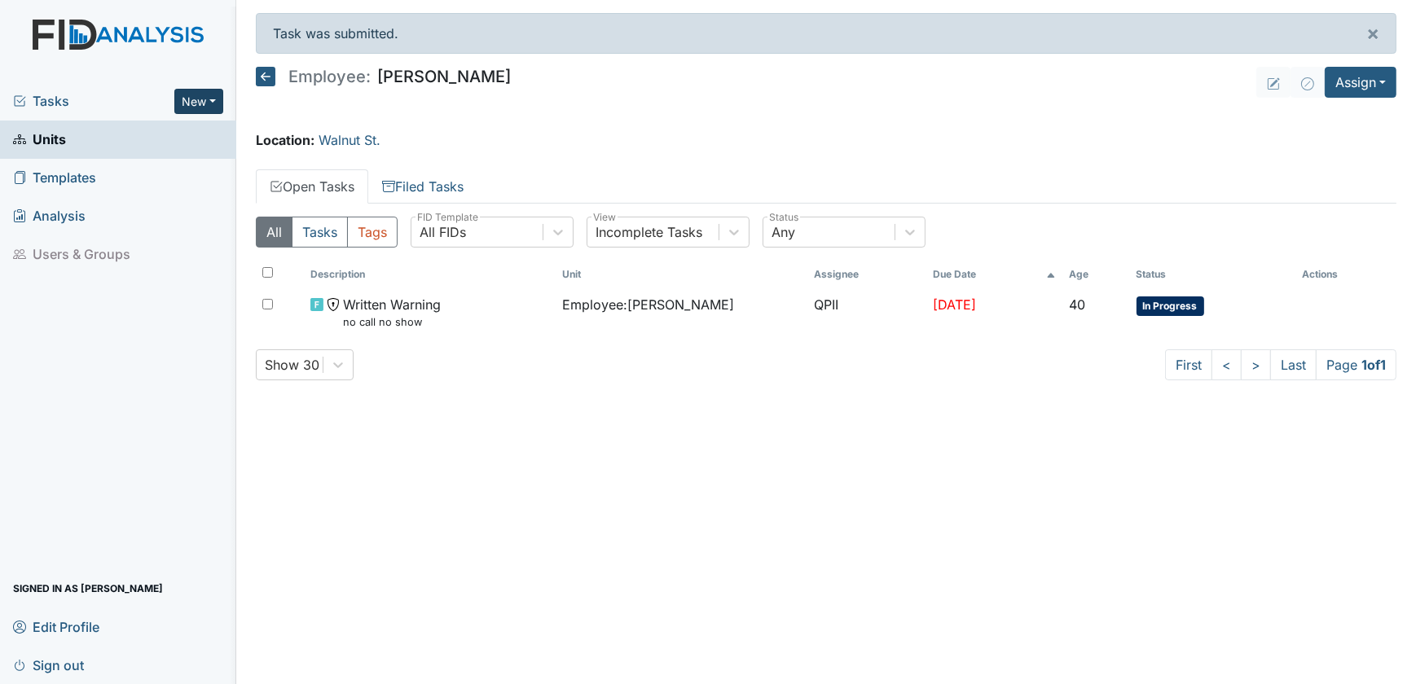
click at [204, 95] on button "New" at bounding box center [198, 101] width 49 height 25
click at [168, 135] on link "Form" at bounding box center [156, 136] width 129 height 26
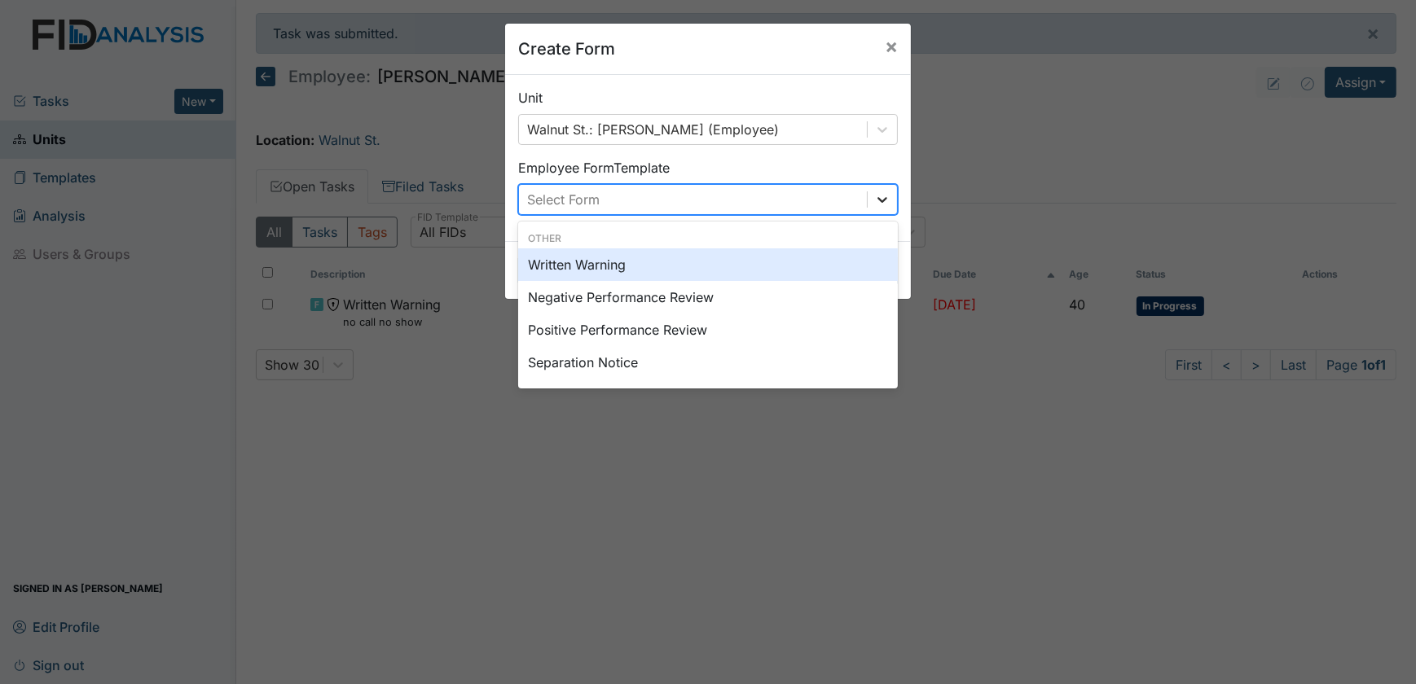
click at [889, 199] on div at bounding box center [882, 199] width 29 height 29
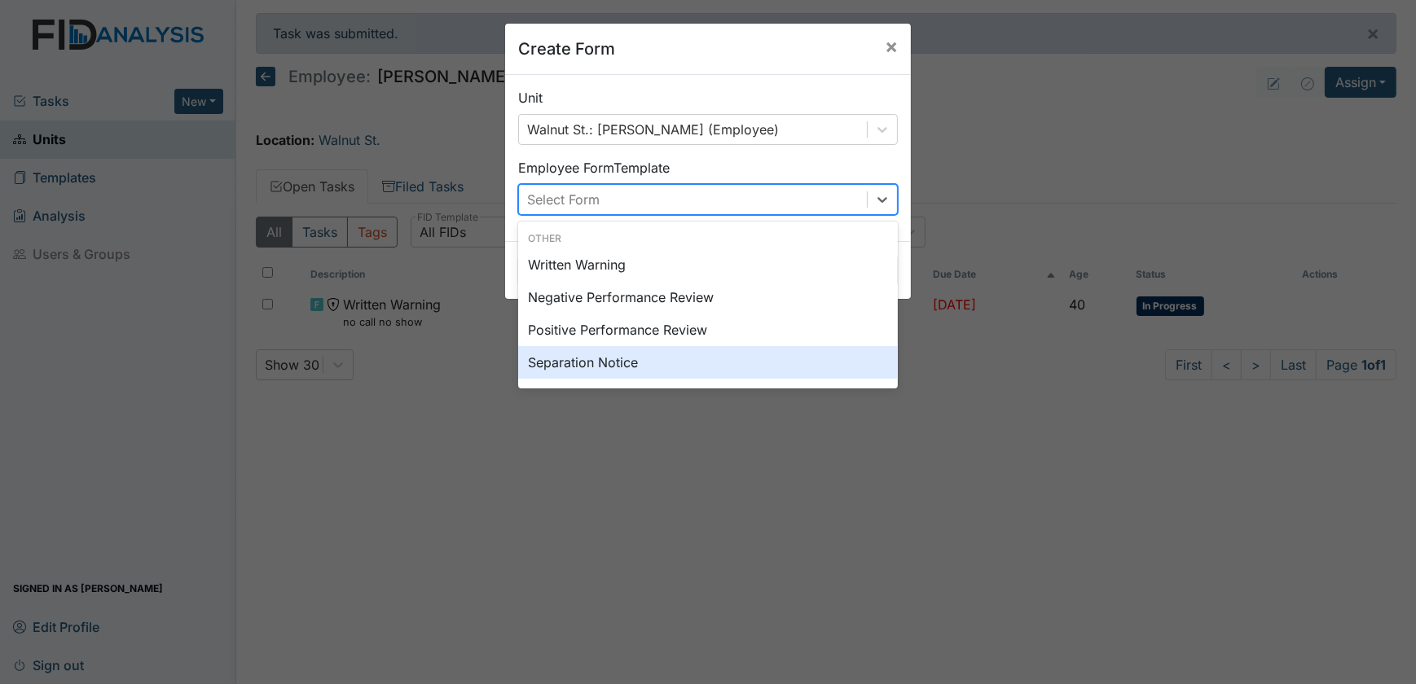
click at [639, 363] on div "Separation Notice" at bounding box center [708, 362] width 380 height 33
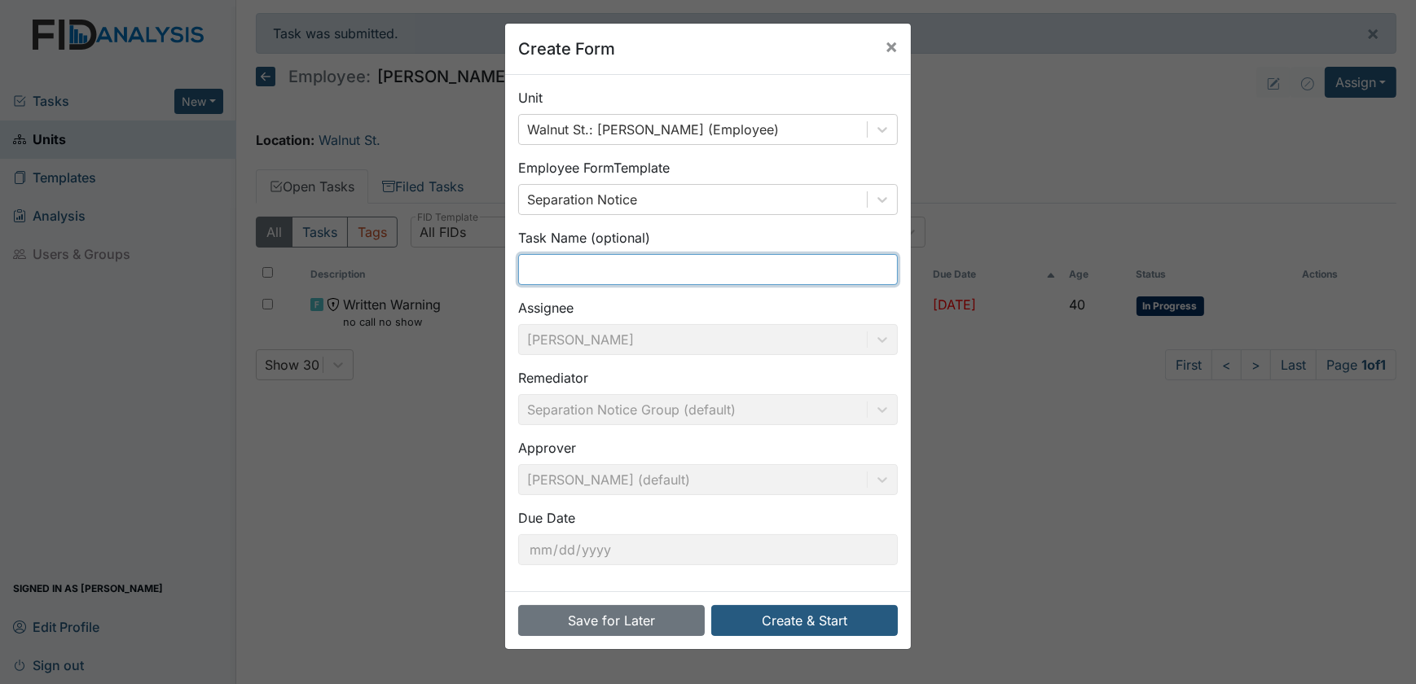
click at [585, 266] on input "text" at bounding box center [708, 269] width 380 height 31
type input "Termination"
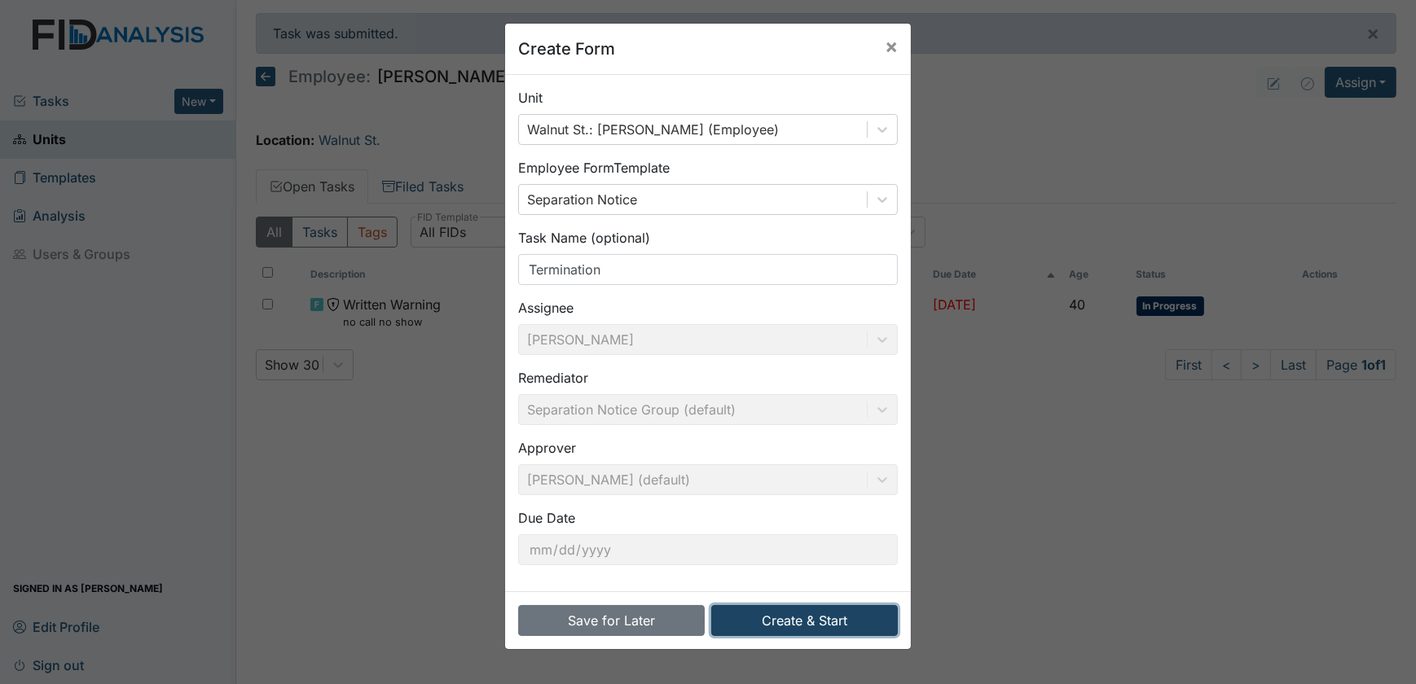
click at [765, 613] on button "Create & Start" at bounding box center [804, 620] width 187 height 31
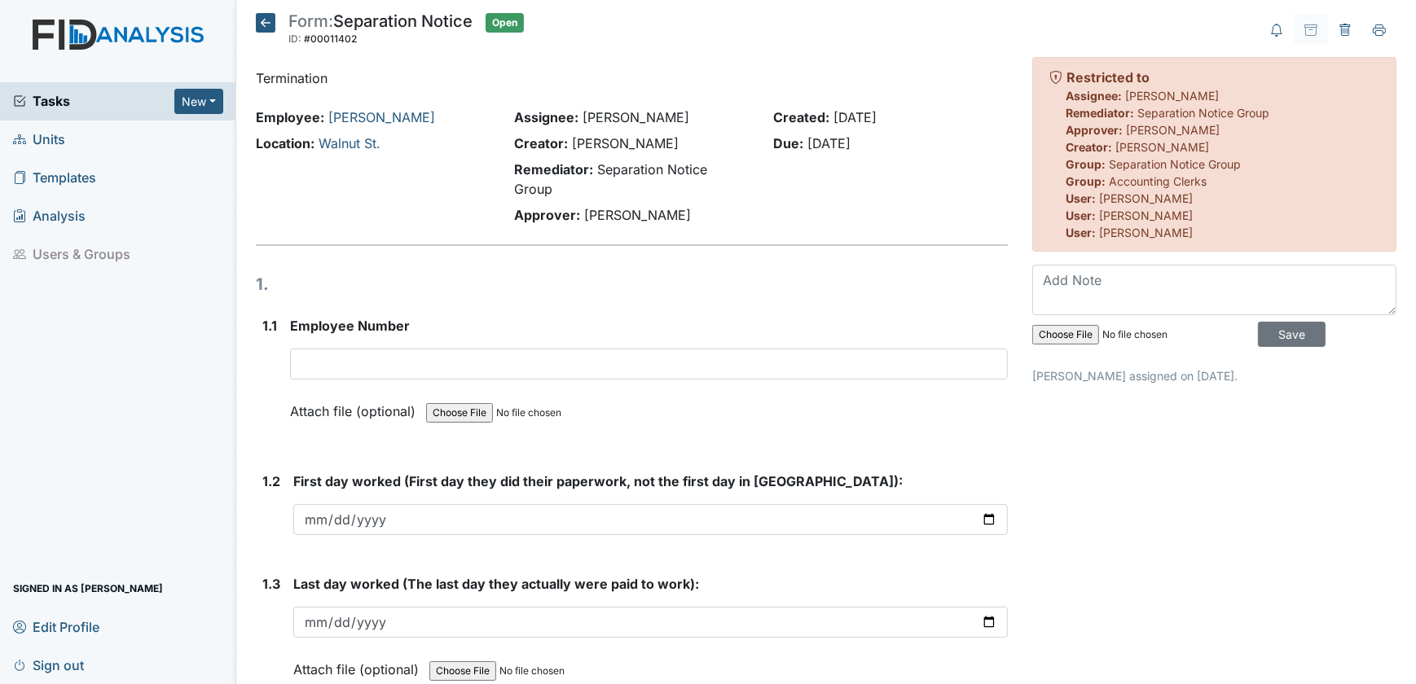
click at [54, 146] on span "Units" at bounding box center [39, 139] width 52 height 25
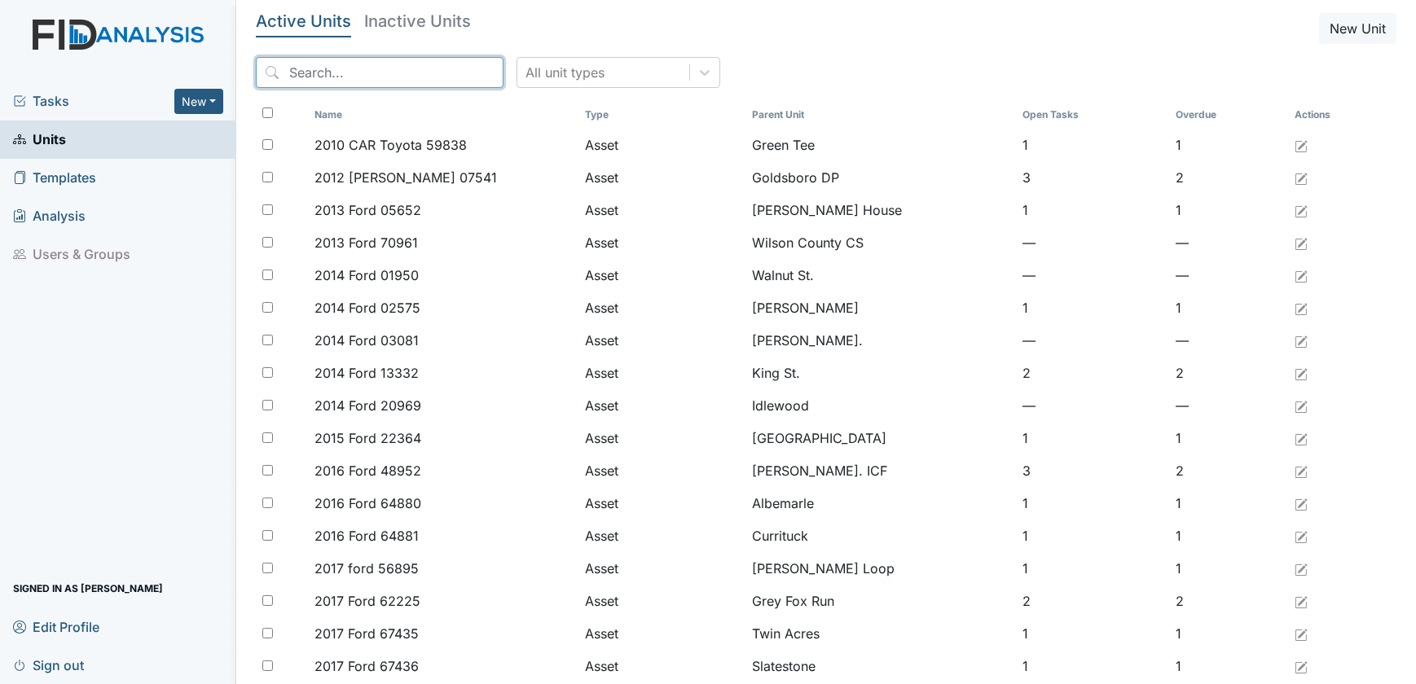
click at [314, 81] on input "search" at bounding box center [380, 72] width 248 height 31
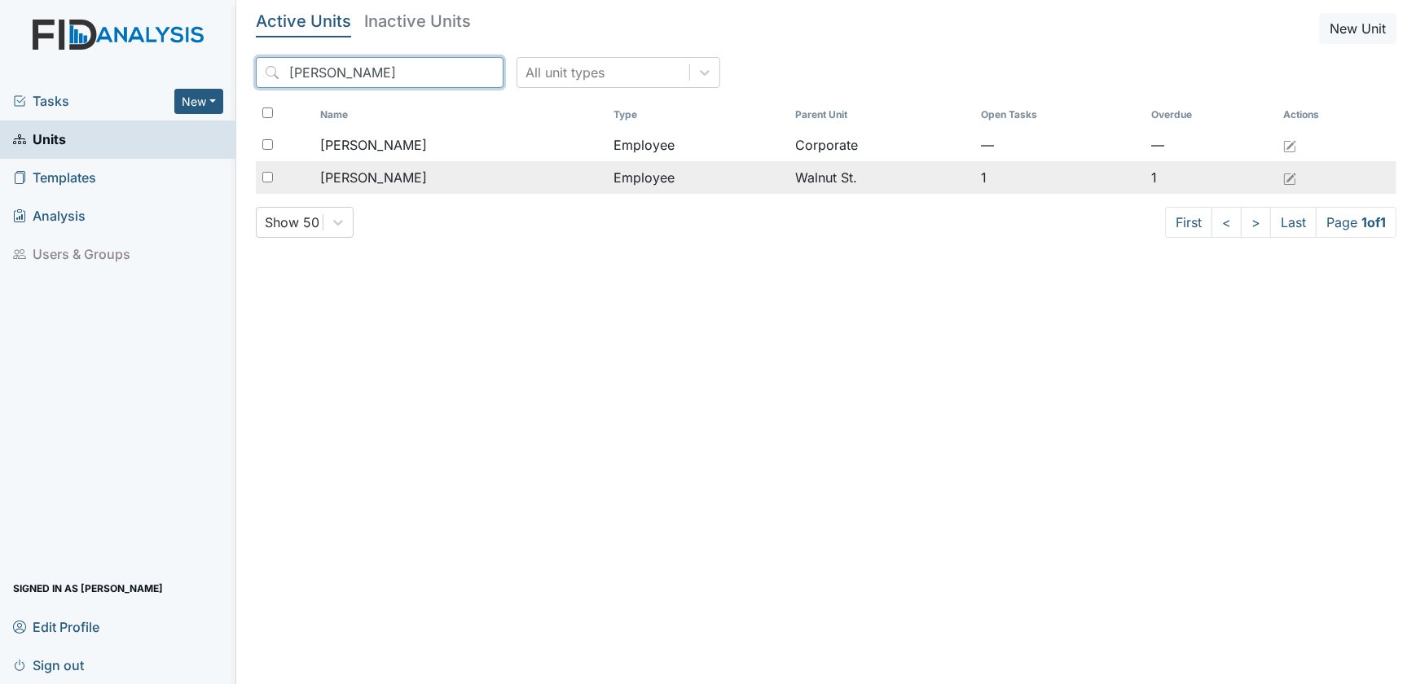
type input "copp"
click at [305, 185] on div at bounding box center [285, 177] width 58 height 33
checkbox input "true"
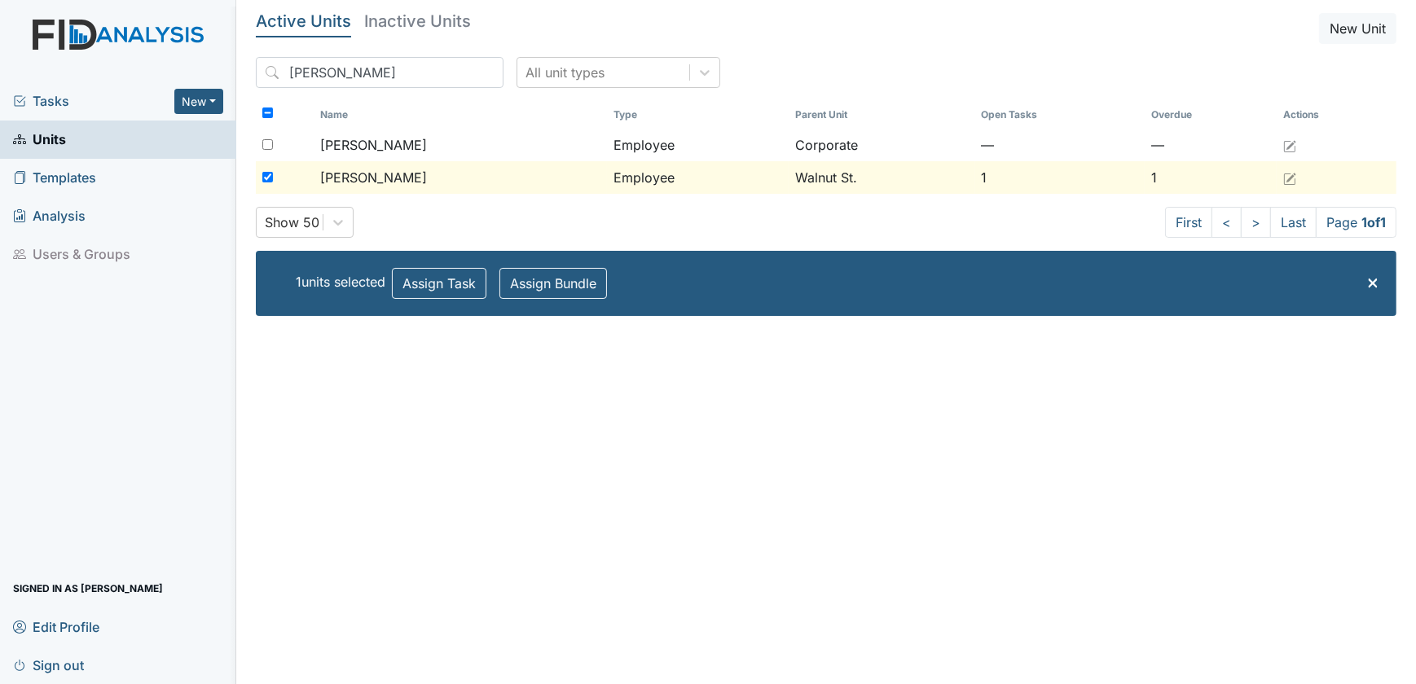
click at [415, 177] on span "[PERSON_NAME]" at bounding box center [373, 178] width 107 height 20
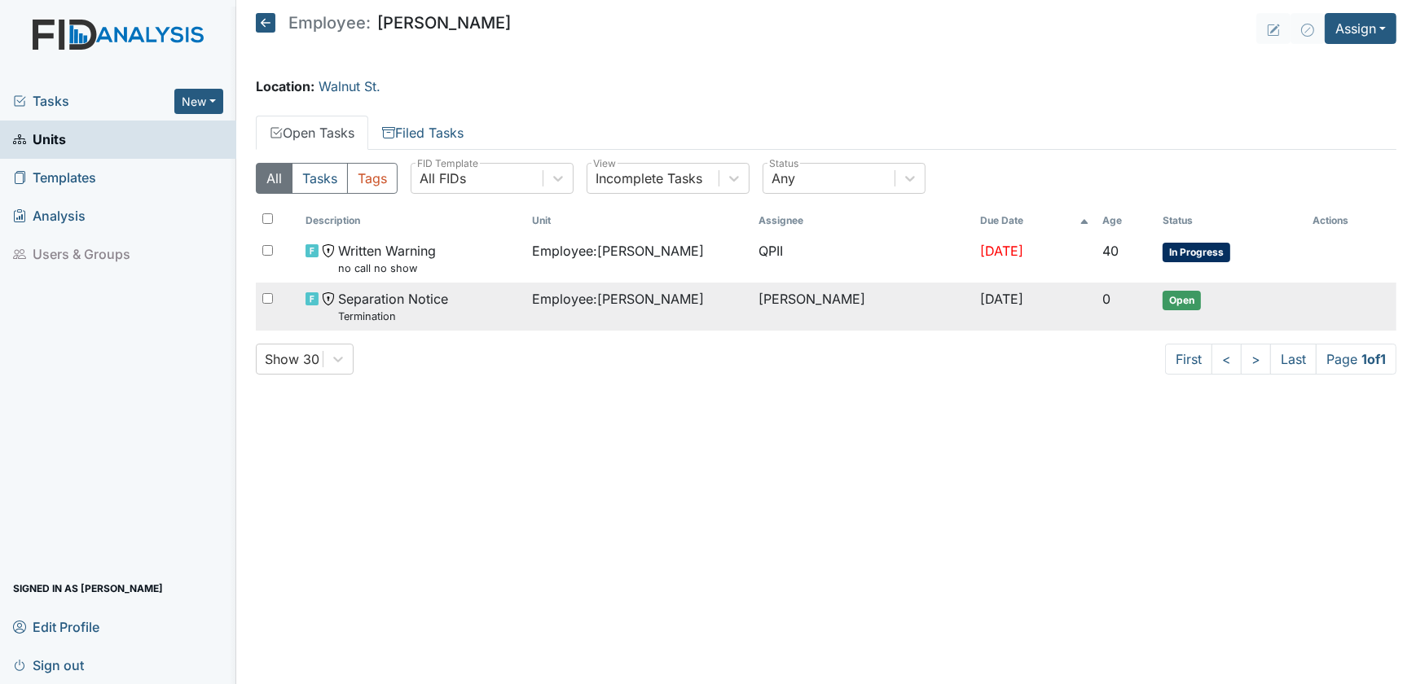
click at [410, 308] on span "Separation Notice Termination" at bounding box center [393, 306] width 110 height 35
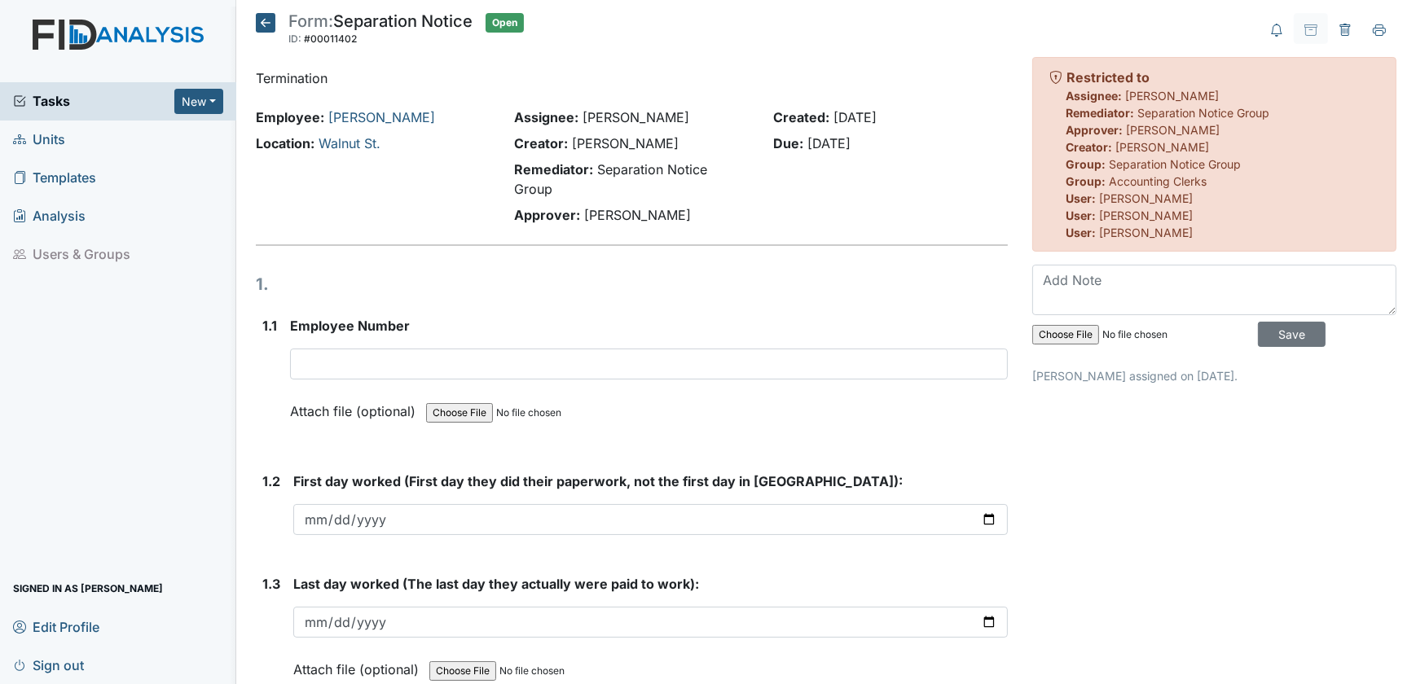
click at [315, 385] on div "Employee Number This field is required. Attach file (optional) You can upload .…" at bounding box center [649, 374] width 719 height 116
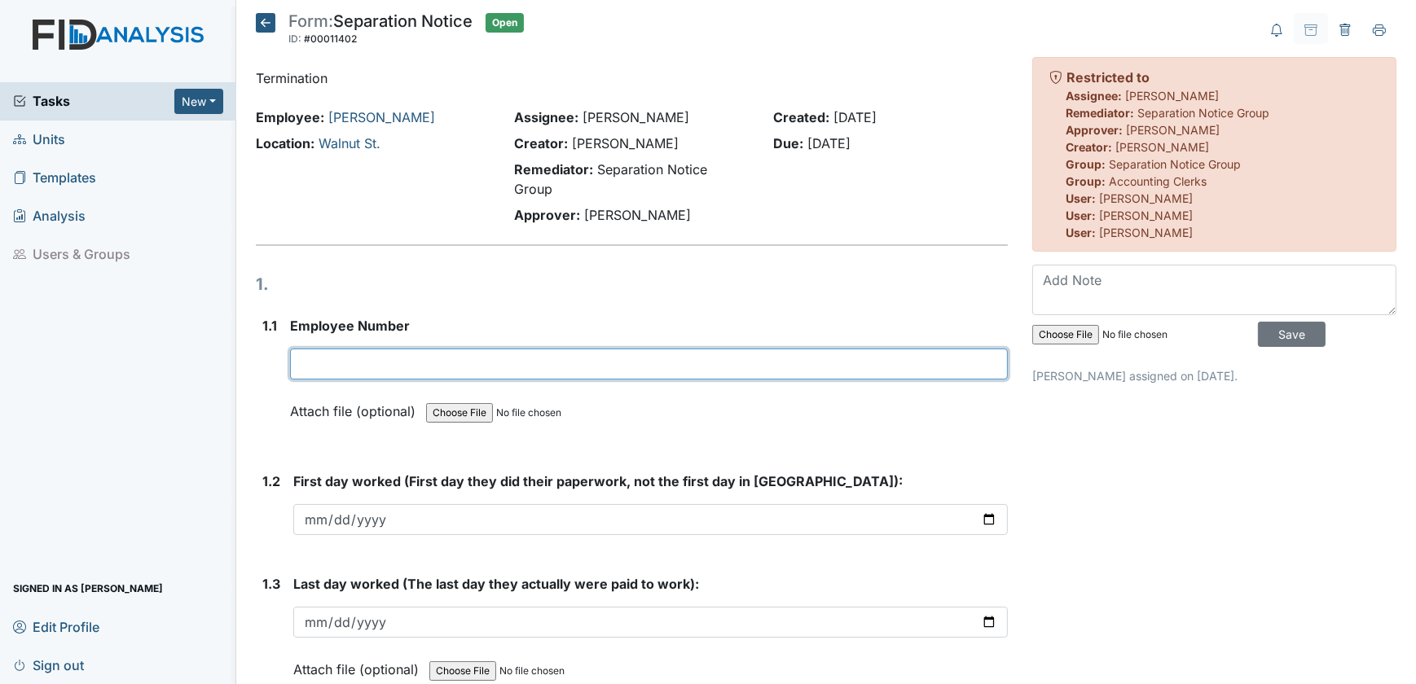
click at [315, 361] on input "text" at bounding box center [649, 364] width 719 height 31
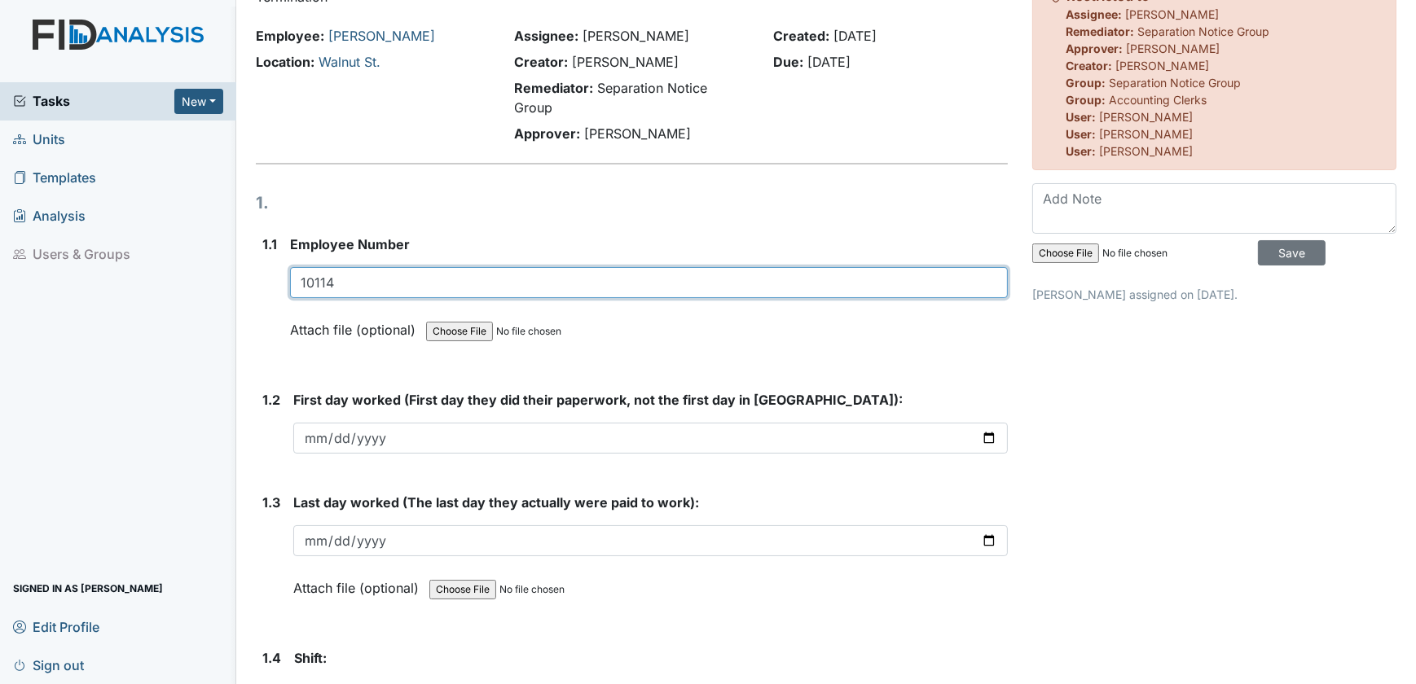
scroll to position [222, 0]
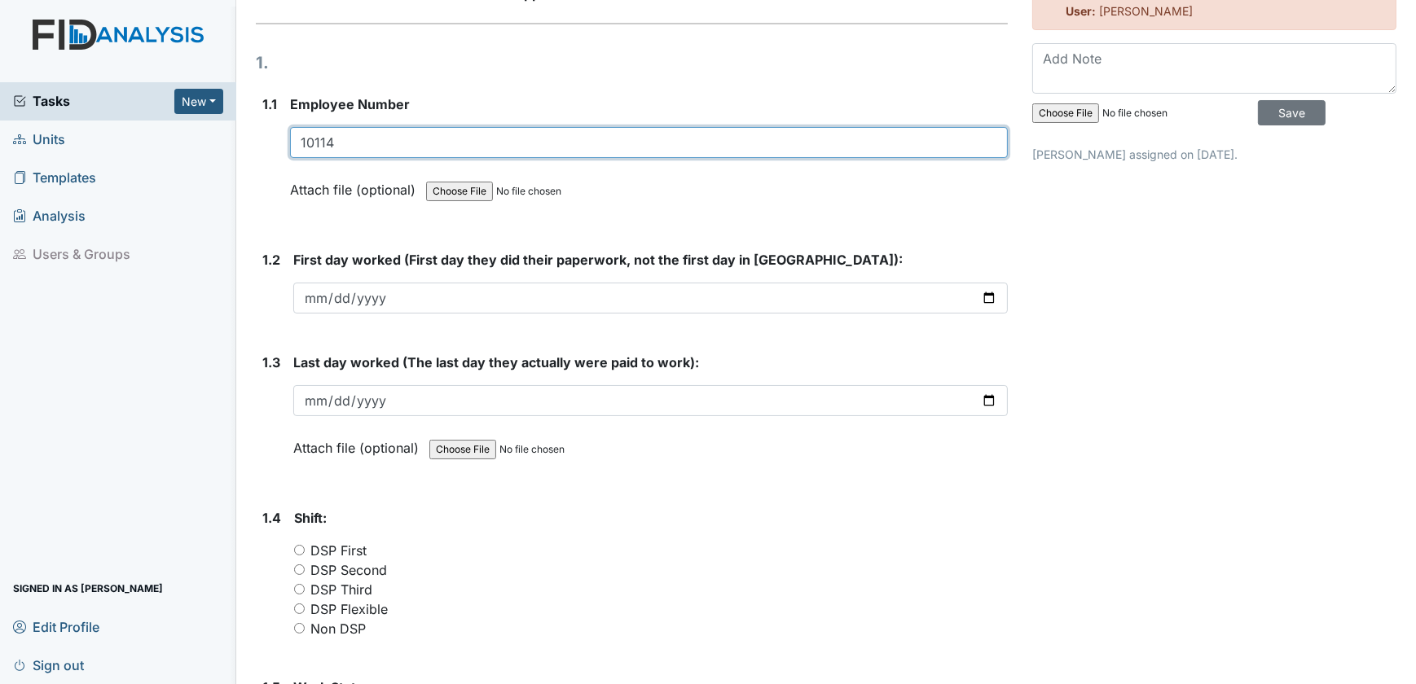
type input "10114"
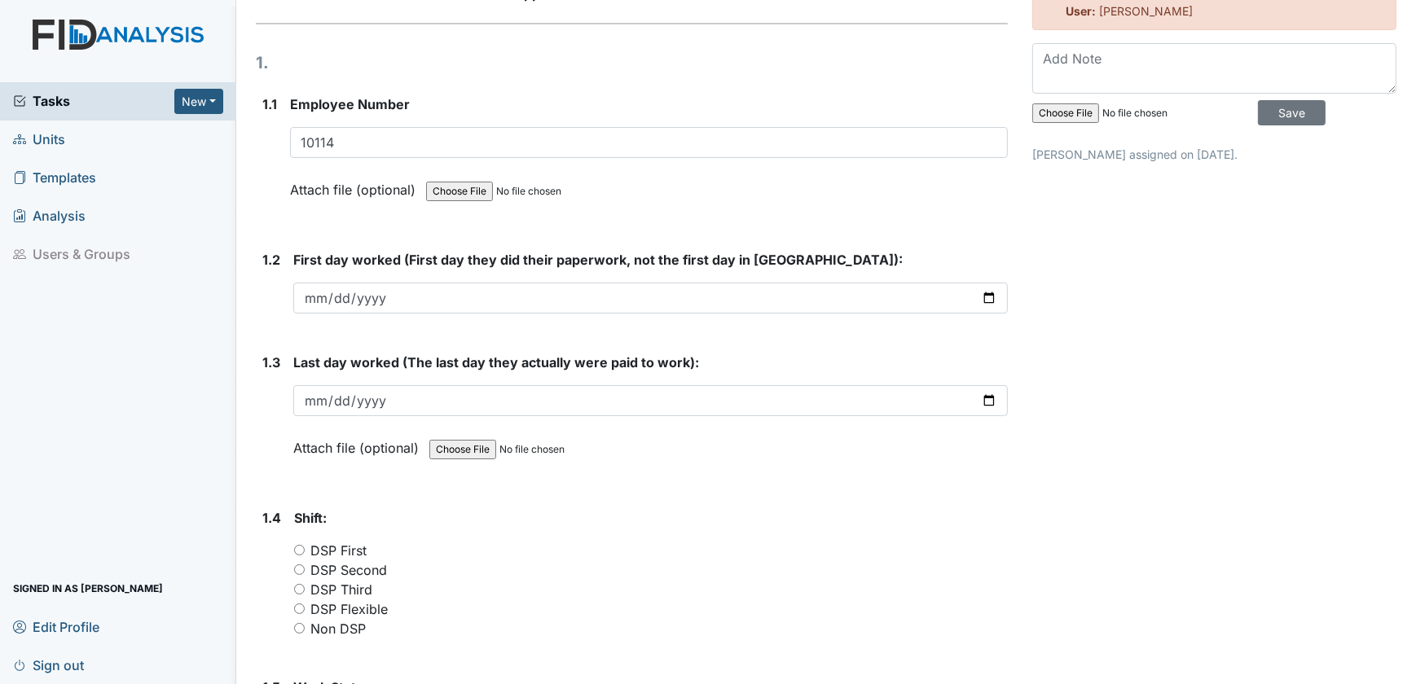
click at [301, 547] on input "DSP First" at bounding box center [299, 550] width 11 height 11
radio input "true"
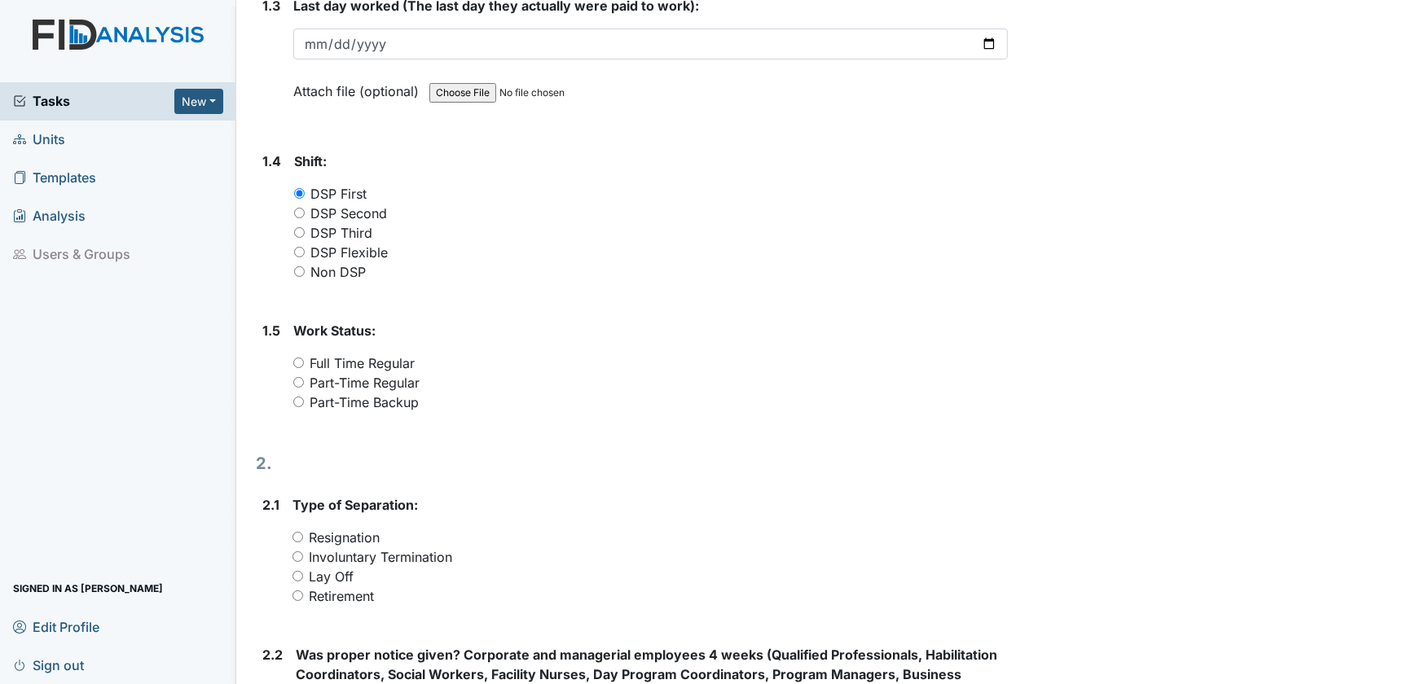
scroll to position [592, 0]
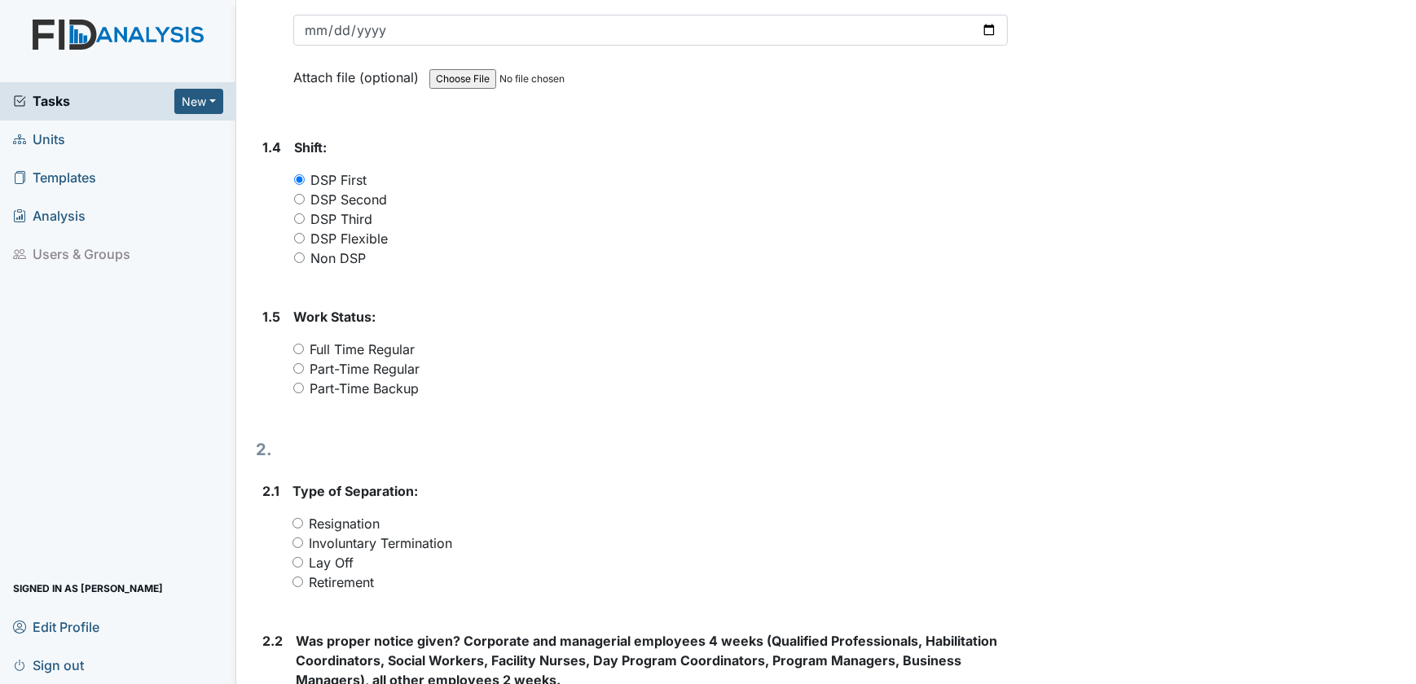
click at [301, 389] on input "Part-Time Backup" at bounding box center [298, 388] width 11 height 11
radio input "true"
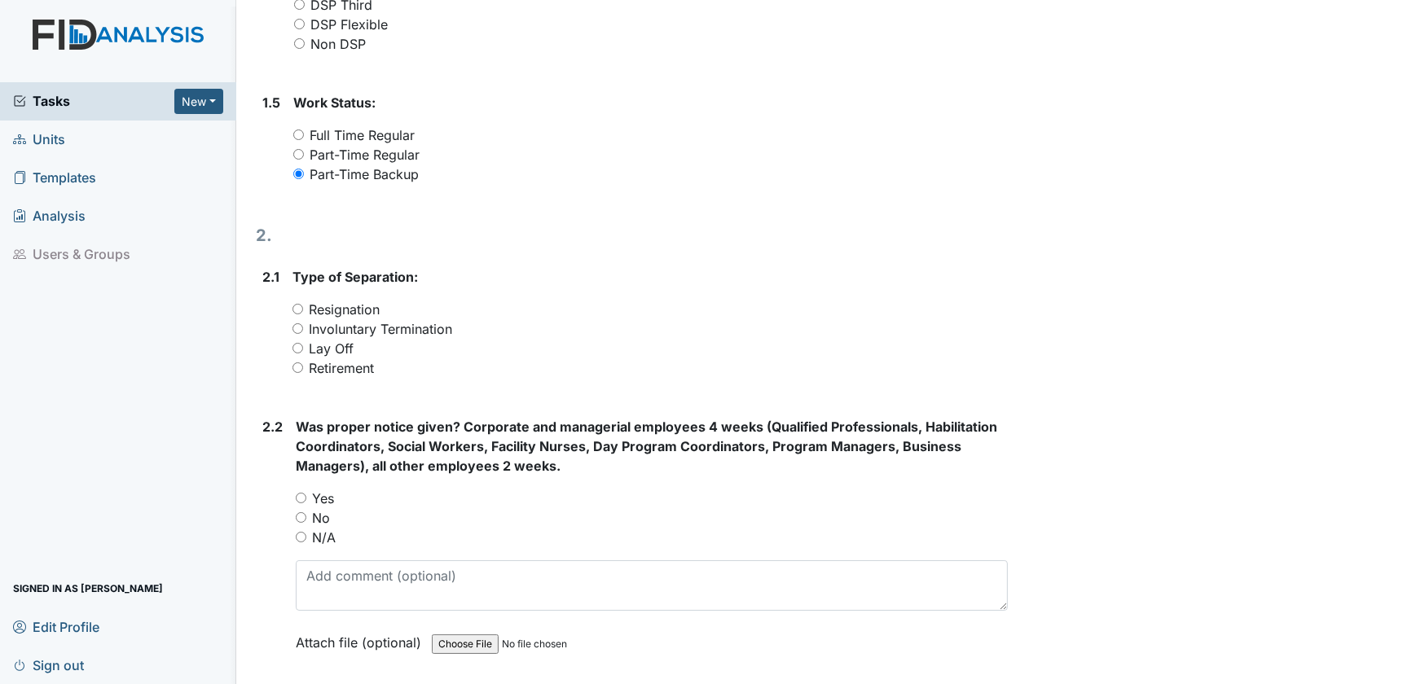
scroll to position [815, 0]
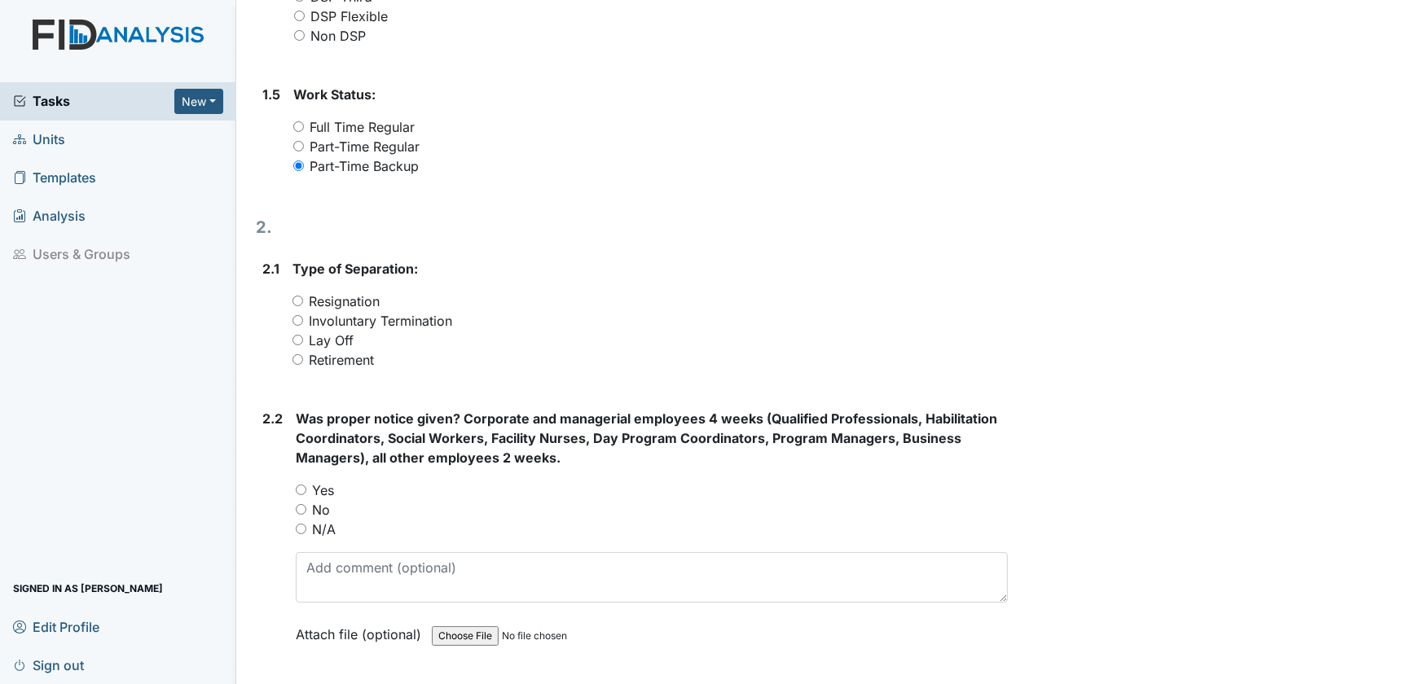
click at [298, 297] on input "Resignation" at bounding box center [297, 301] width 11 height 11
radio input "true"
click at [306, 507] on div "No" at bounding box center [652, 510] width 713 height 20
click at [298, 508] on input "No" at bounding box center [301, 509] width 11 height 11
radio input "true"
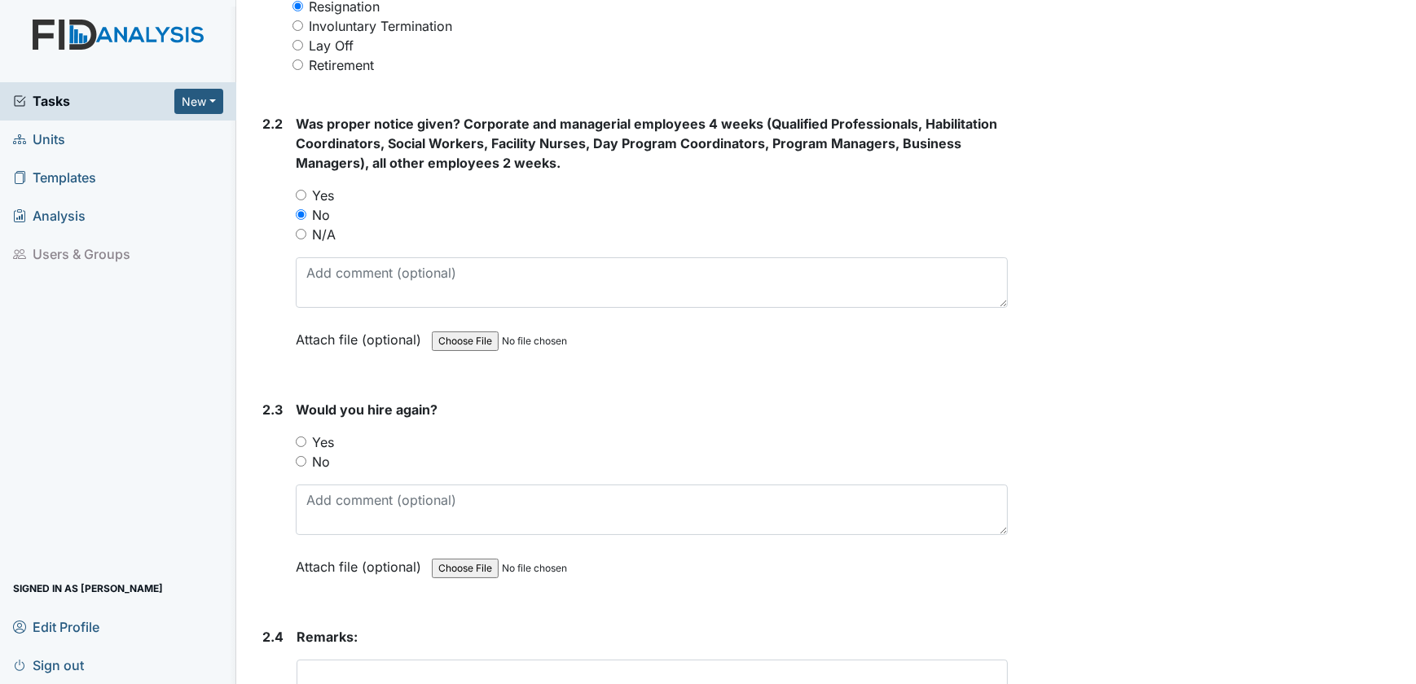
scroll to position [1110, 0]
click at [301, 455] on input "No" at bounding box center [301, 460] width 11 height 11
radio input "true"
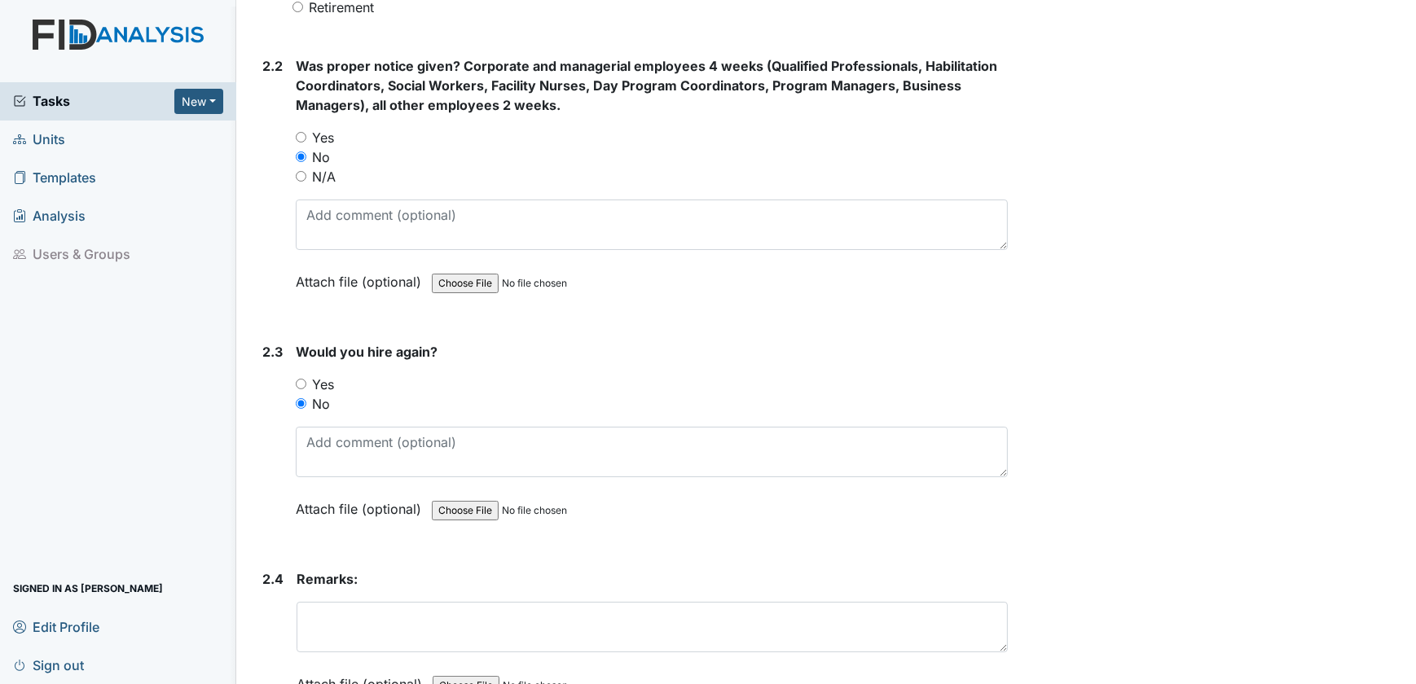
scroll to position [1268, 0]
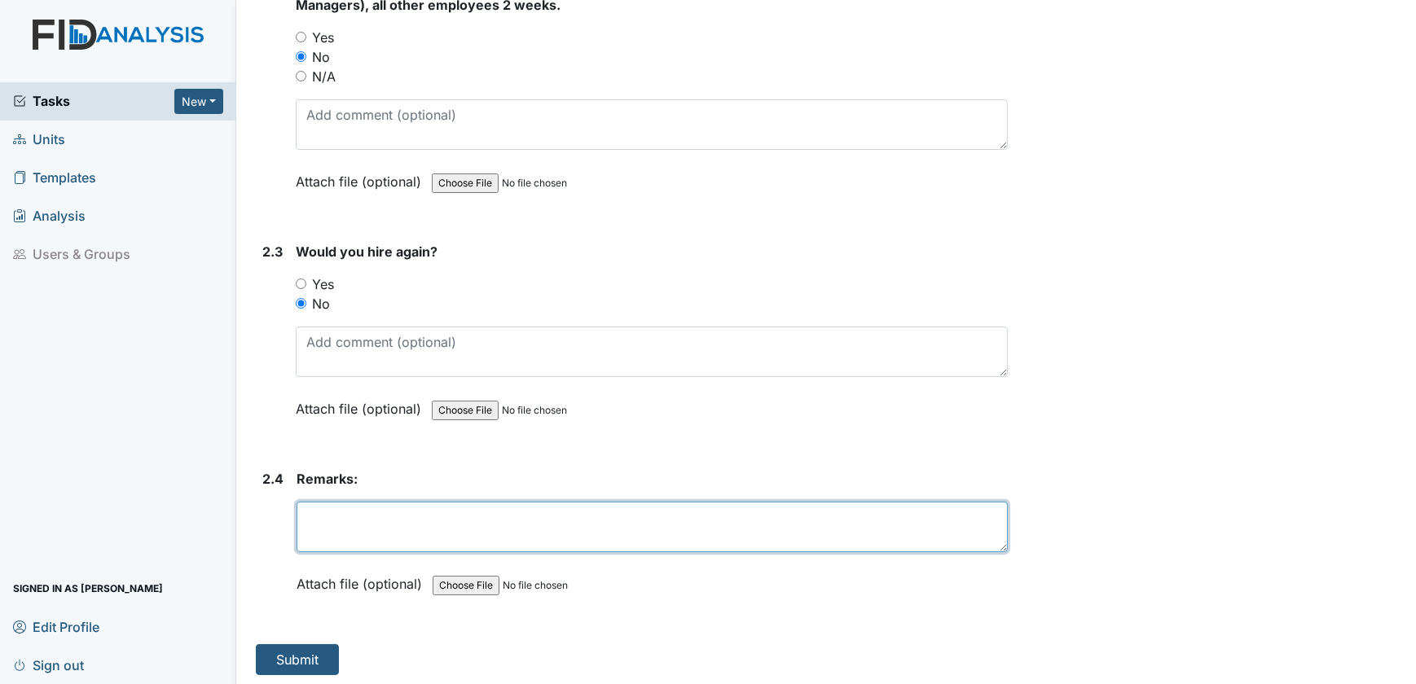
click at [349, 508] on textarea at bounding box center [653, 527] width 712 height 51
click at [506, 512] on textarea "Multiple no call no shows AND" at bounding box center [653, 527] width 712 height 51
type textarea "Multiple no call no shows and Tardies."
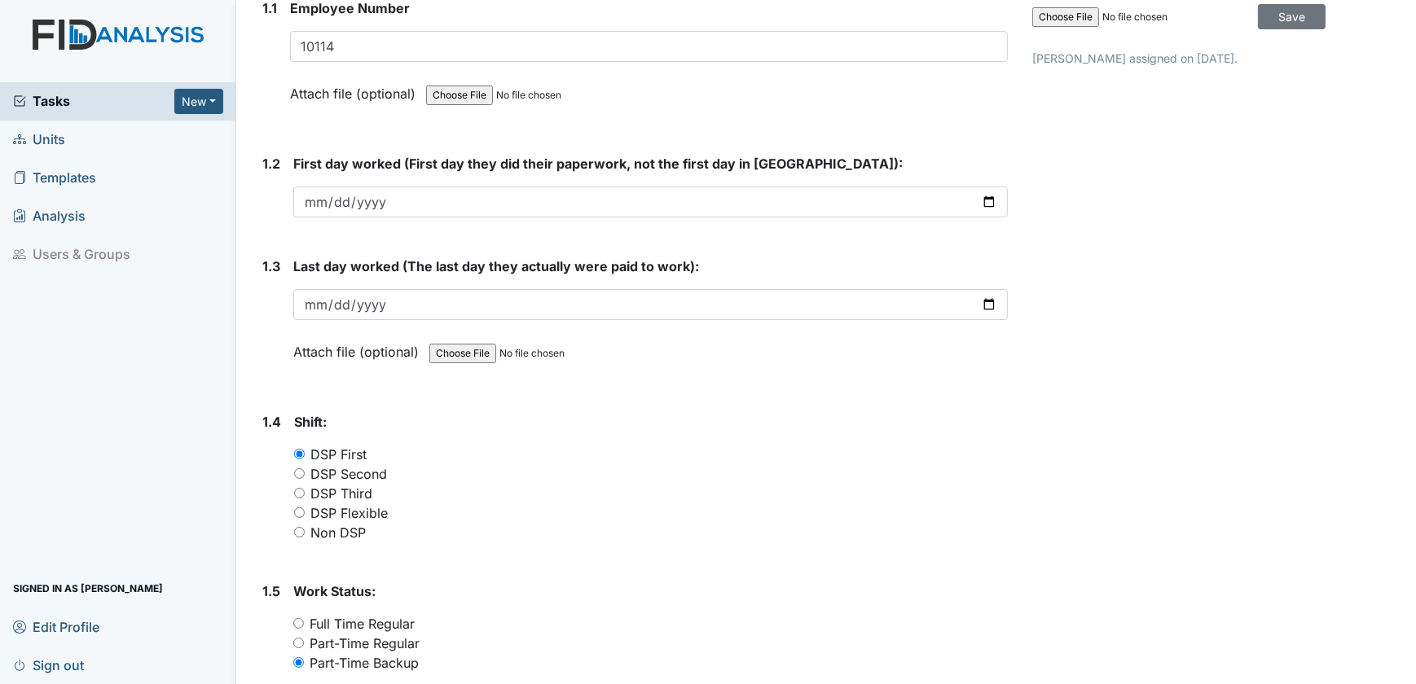
scroll to position [305, 0]
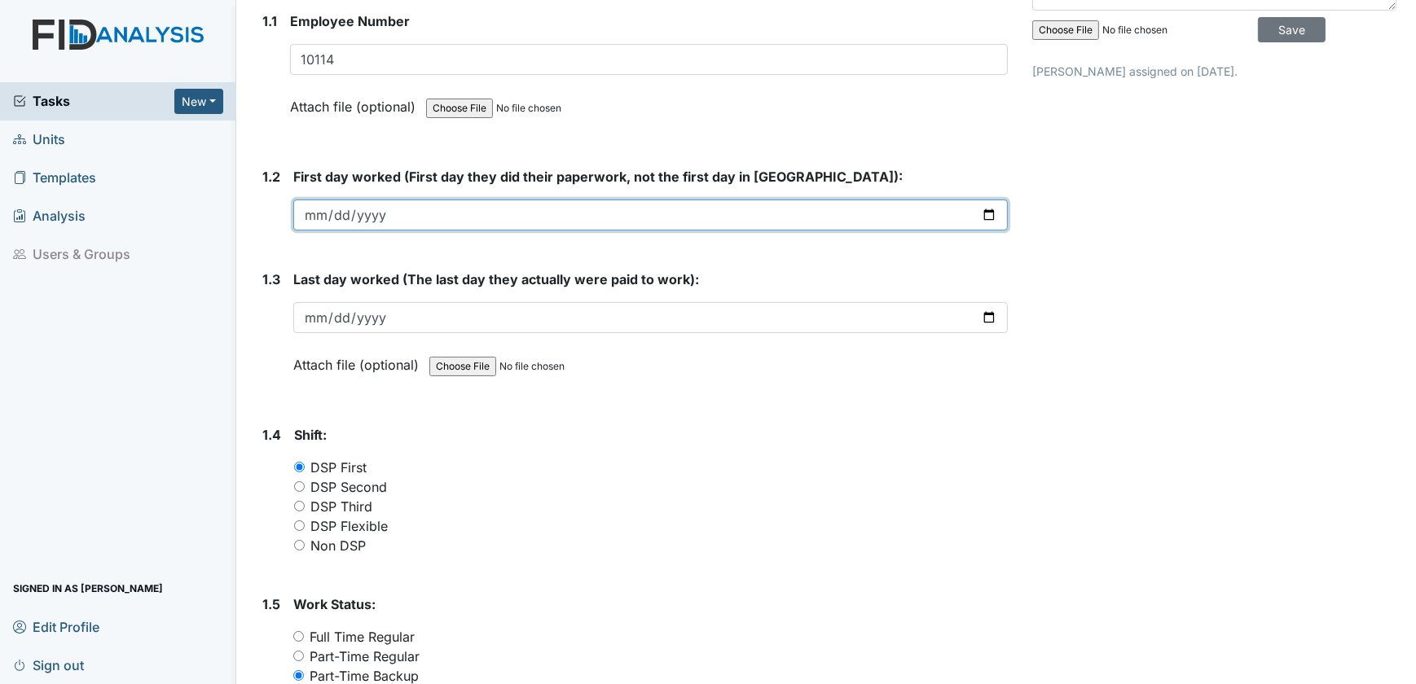
click at [304, 209] on input "date" at bounding box center [650, 215] width 715 height 31
type input "2025-03-14"
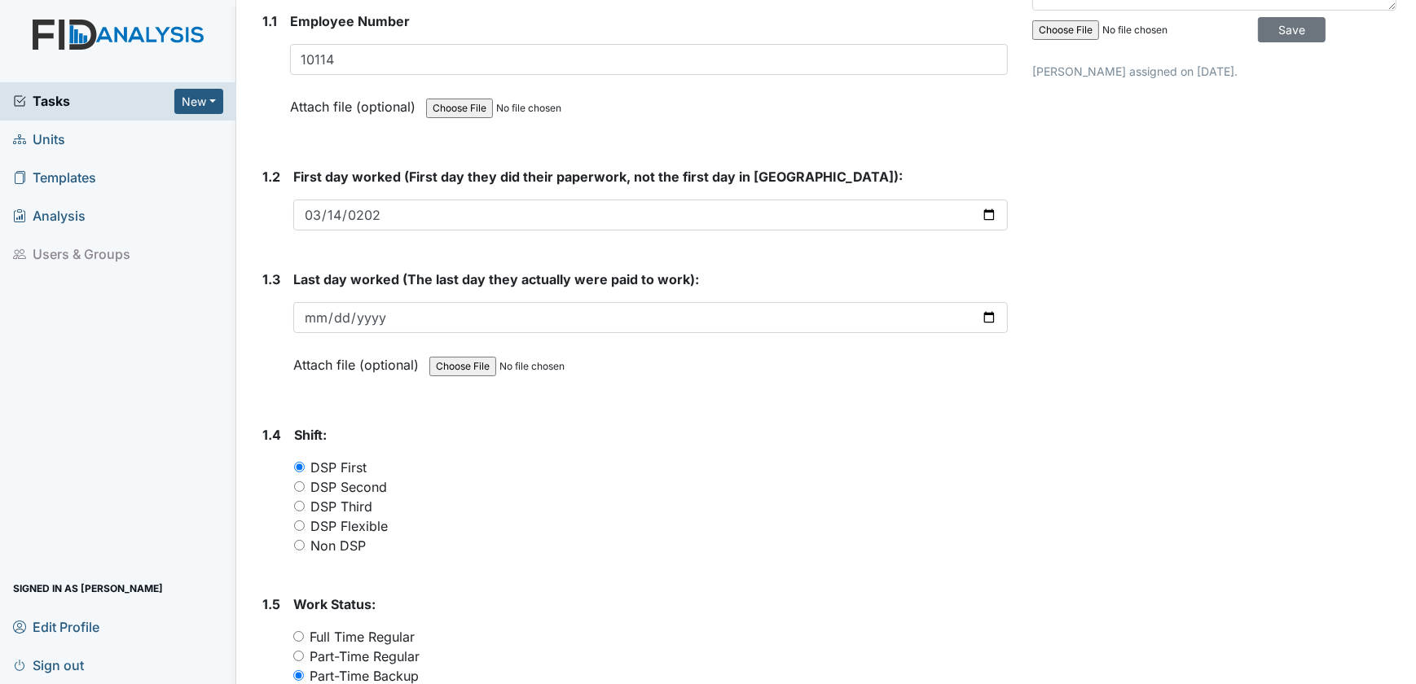
drag, startPoint x: 292, startPoint y: 308, endPoint x: 306, endPoint y: 317, distance: 17.2
click at [293, 310] on div "1.3 Last day worked (The last day they actually were paid to work): Attach file…" at bounding box center [632, 335] width 753 height 130
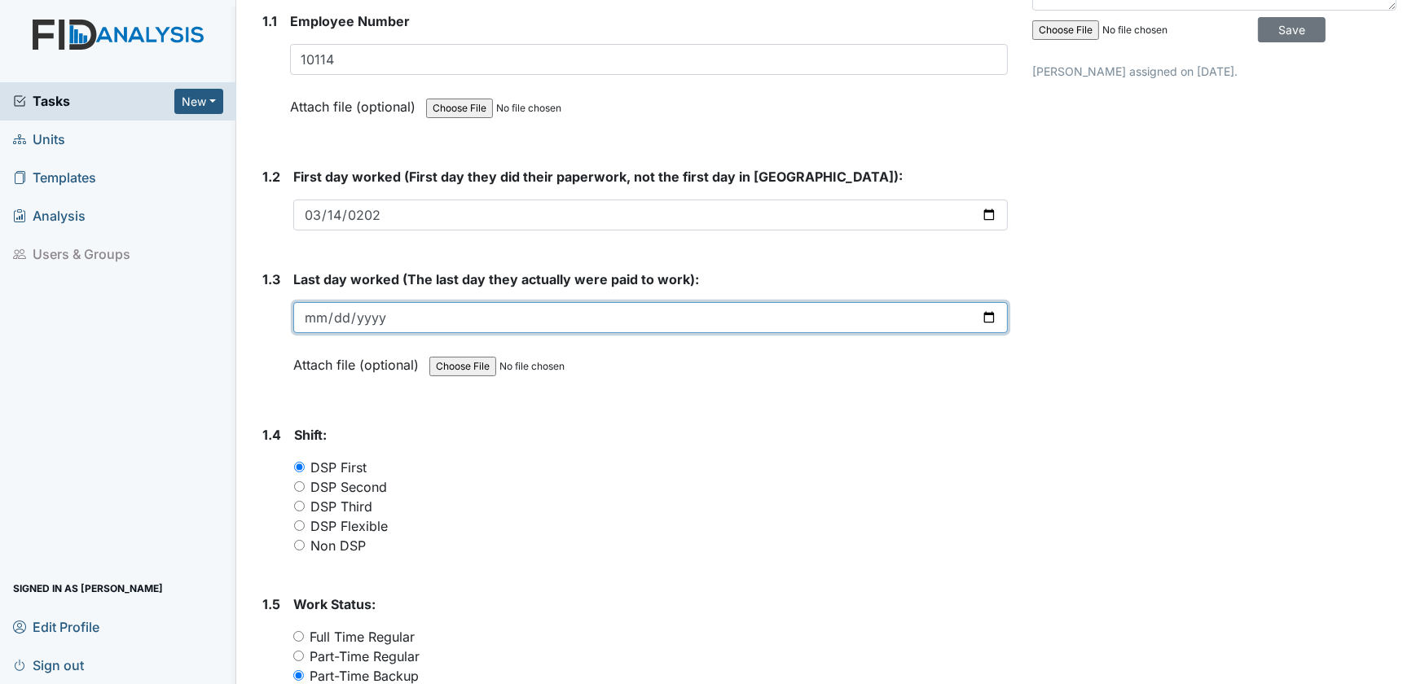
click at [310, 318] on input "date" at bounding box center [650, 317] width 715 height 31
type input "2025-07-10"
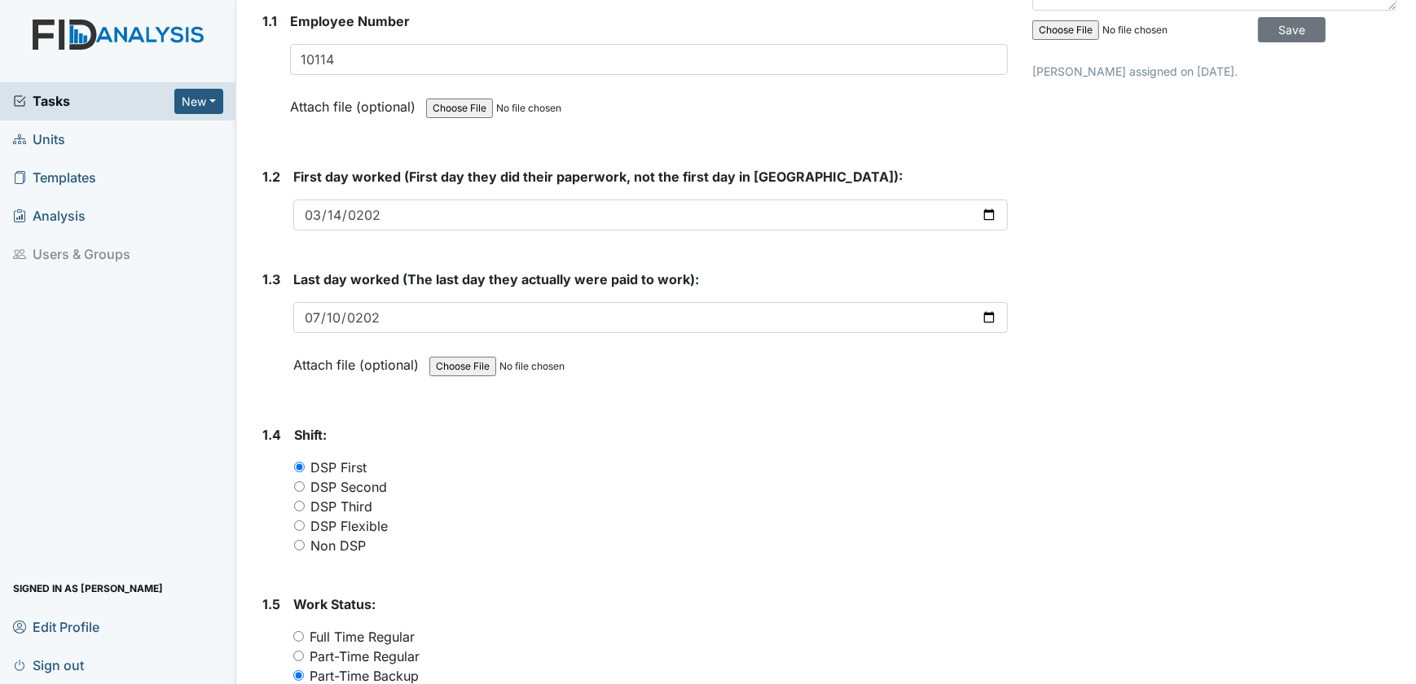
drag, startPoint x: 871, startPoint y: 488, endPoint x: 871, endPoint y: 472, distance: 16.3
click at [871, 472] on div "You must select one of the below options. DSP First DSP Second DSP Third DSP Fl…" at bounding box center [651, 507] width 714 height 98
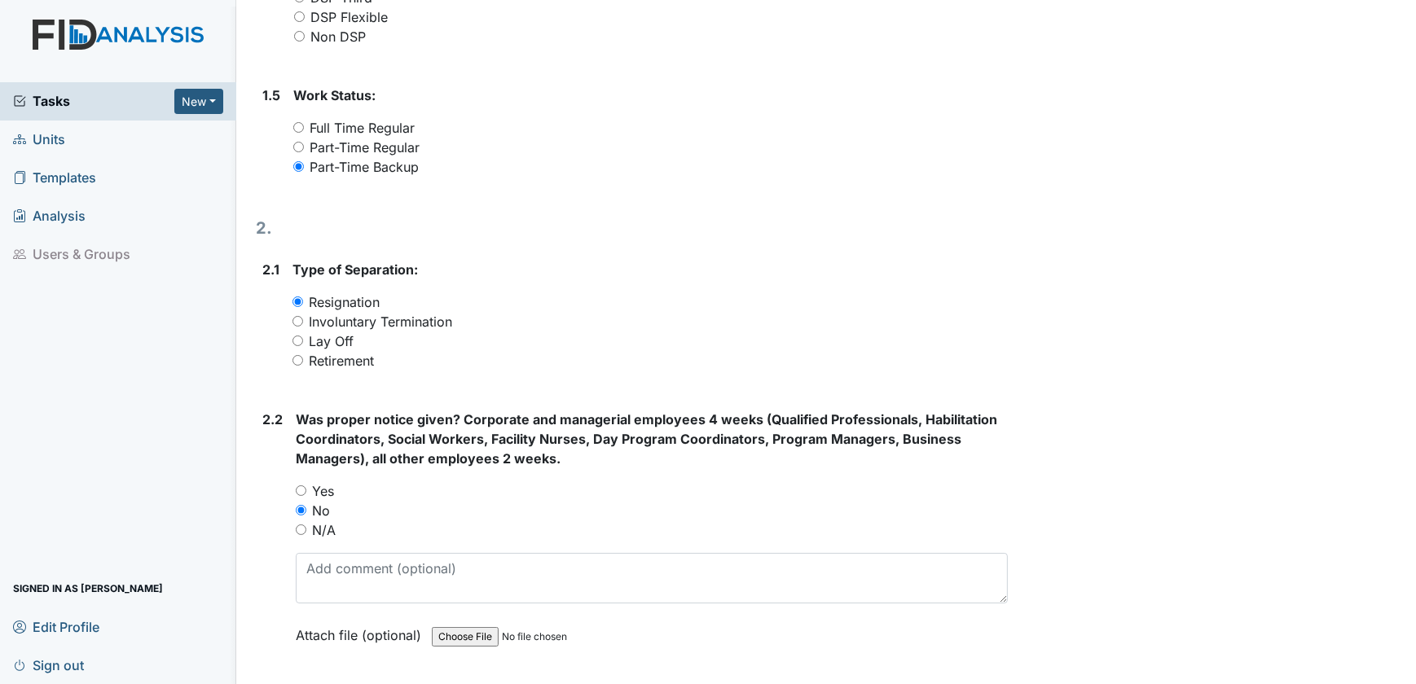
scroll to position [1268, 0]
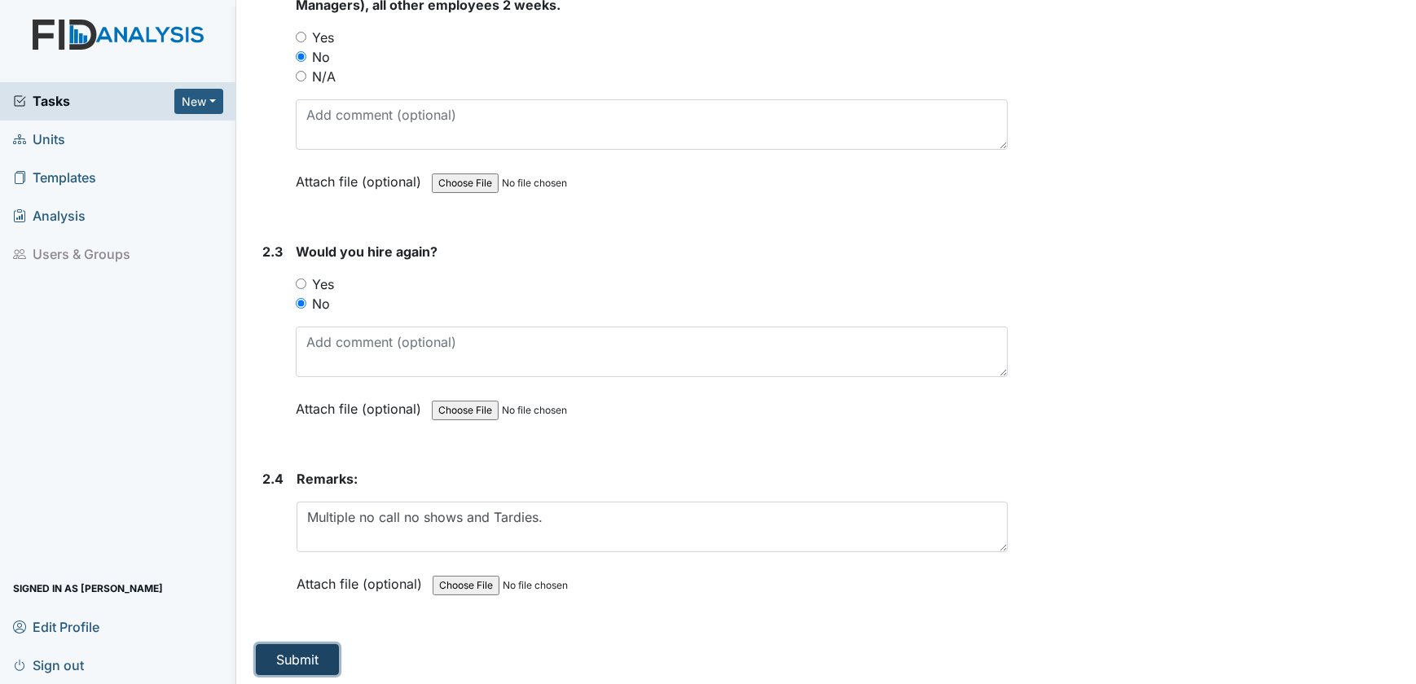
click at [318, 653] on button "Submit" at bounding box center [297, 659] width 83 height 31
